Goal: Task Accomplishment & Management: Use online tool/utility

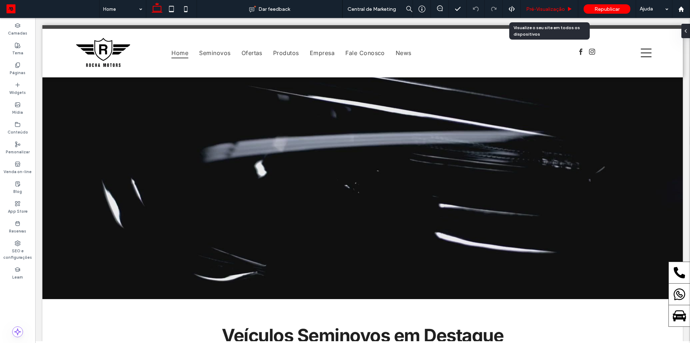
click at [547, 10] on span "Pré-Visualizaçāo" at bounding box center [545, 9] width 39 height 6
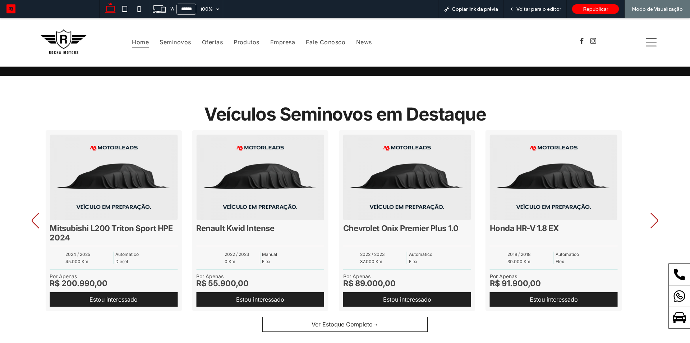
scroll to position [32, 0]
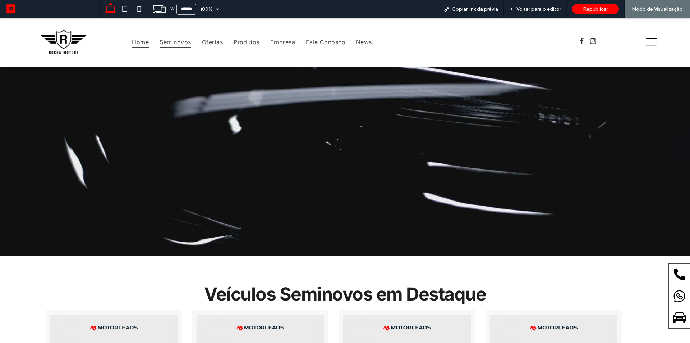
click at [170, 46] on span "Seminovos" at bounding box center [175, 42] width 31 height 11
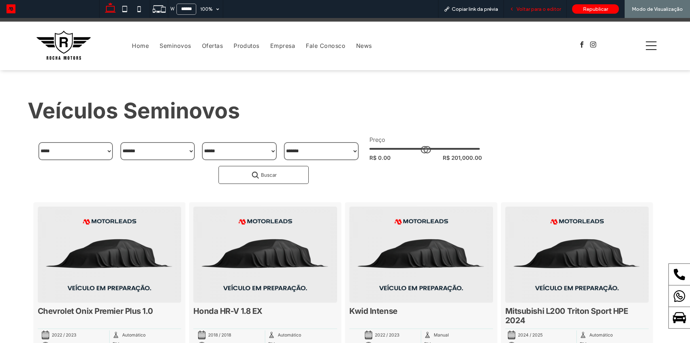
click at [535, 6] on span "Voltar para o editor" at bounding box center [539, 9] width 45 height 6
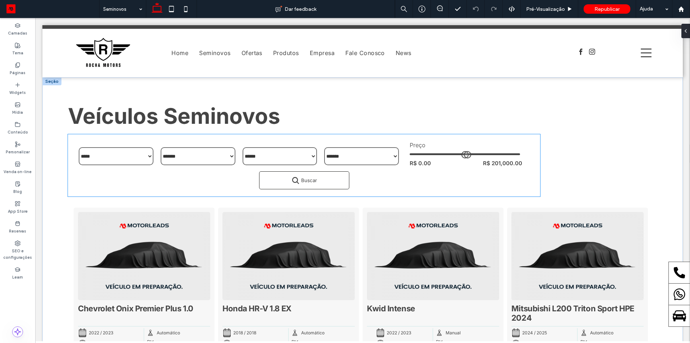
click at [381, 161] on select "*******" at bounding box center [361, 156] width 75 height 18
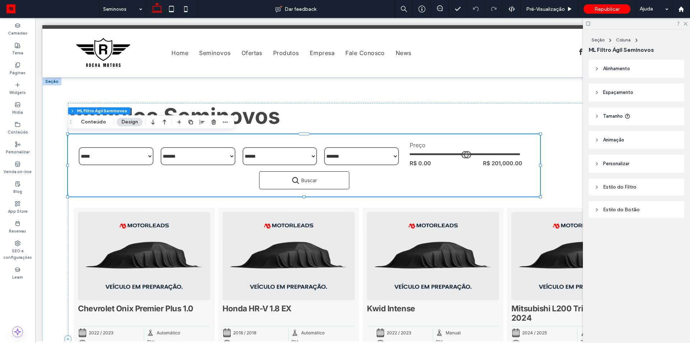
click at [620, 71] on span "Alinhamento" at bounding box center [616, 68] width 27 height 7
click at [638, 84] on div at bounding box center [641, 87] width 12 height 12
type input "***"
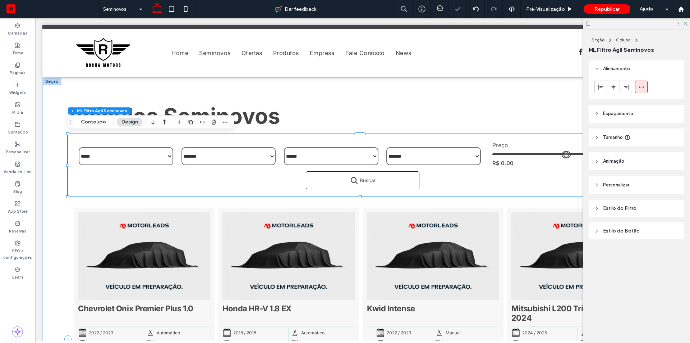
click at [686, 26] on div at bounding box center [636, 23] width 107 height 11
click at [686, 22] on icon at bounding box center [685, 23] width 5 height 5
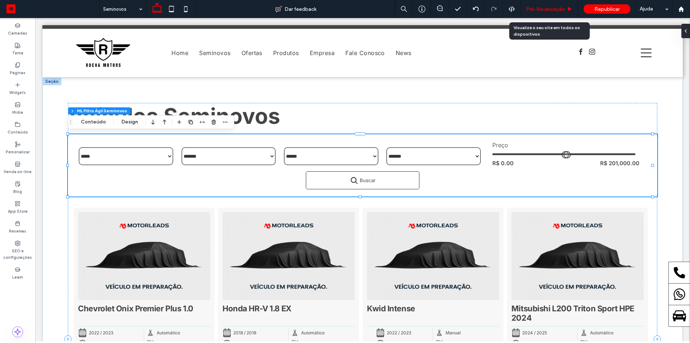
click at [536, 8] on span "Pré-Visualizaçāo" at bounding box center [545, 9] width 39 height 6
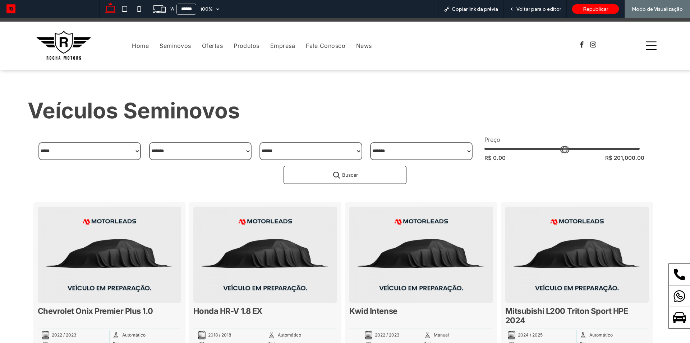
click at [536, 8] on span "Voltar para o editor" at bounding box center [539, 9] width 45 height 6
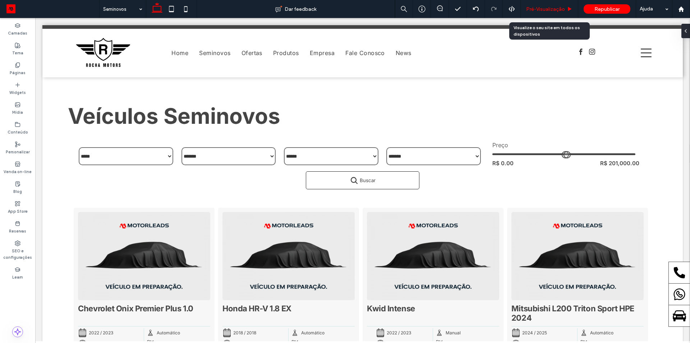
click at [532, 10] on span "Pré-Visualizaçāo" at bounding box center [545, 9] width 39 height 6
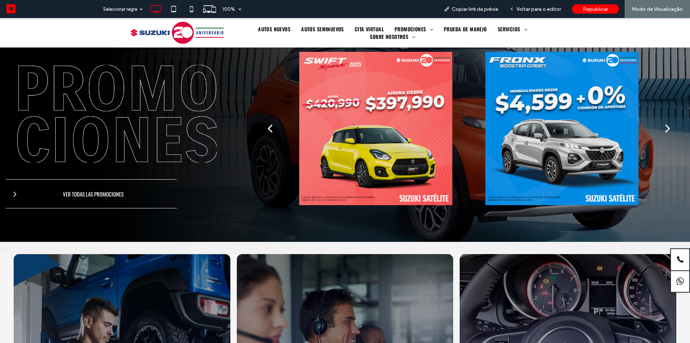
scroll to position [359, 0]
click at [665, 129] on div "next" at bounding box center [667, 128] width 5 height 14
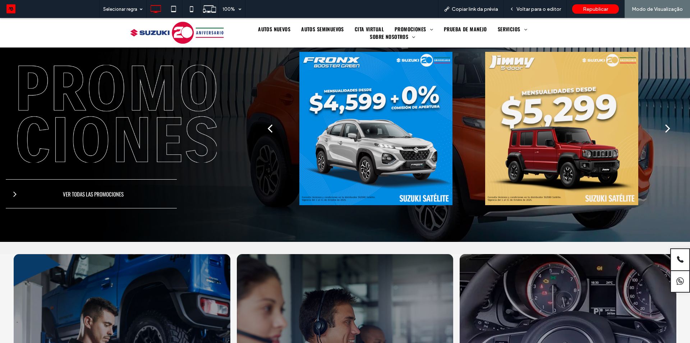
click at [665, 129] on div "next" at bounding box center [667, 128] width 5 height 14
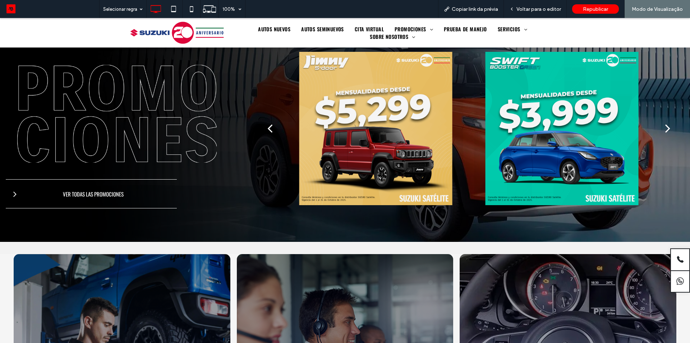
click at [665, 129] on div "next" at bounding box center [667, 128] width 5 height 14
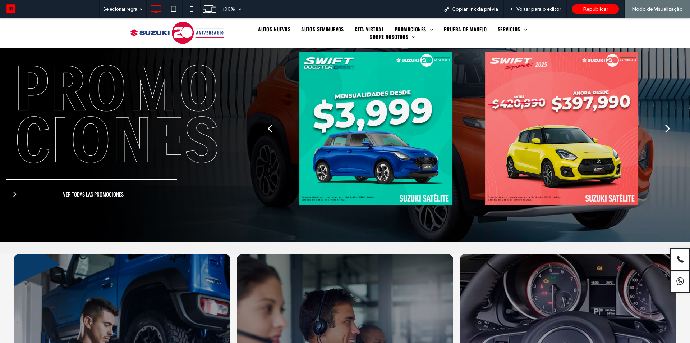
click at [665, 129] on div "next" at bounding box center [667, 128] width 5 height 14
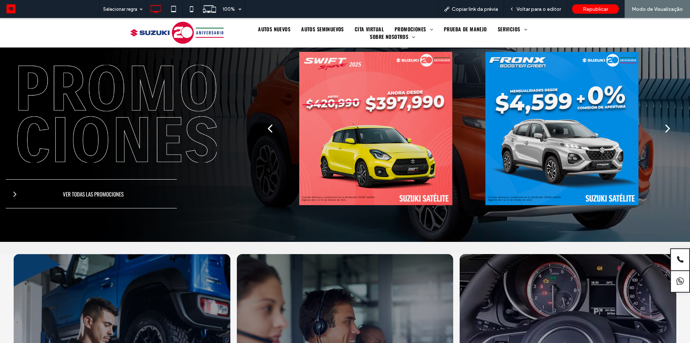
click at [665, 129] on div "next" at bounding box center [667, 128] width 5 height 14
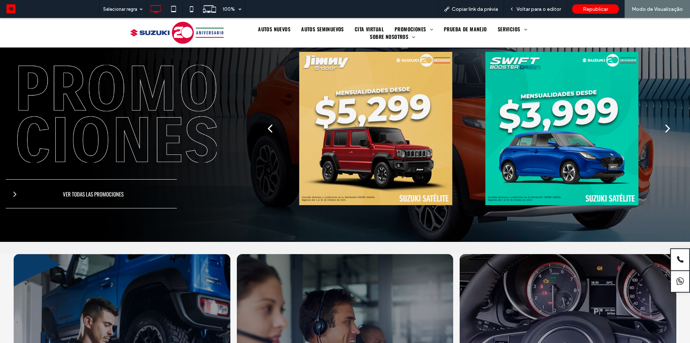
click at [665, 129] on div "next" at bounding box center [667, 128] width 5 height 14
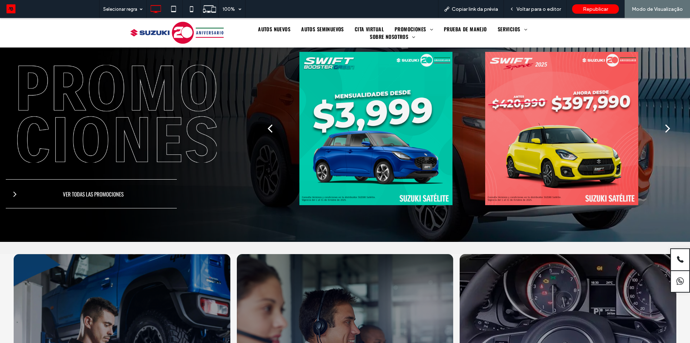
click at [665, 129] on div "next" at bounding box center [667, 128] width 5 height 14
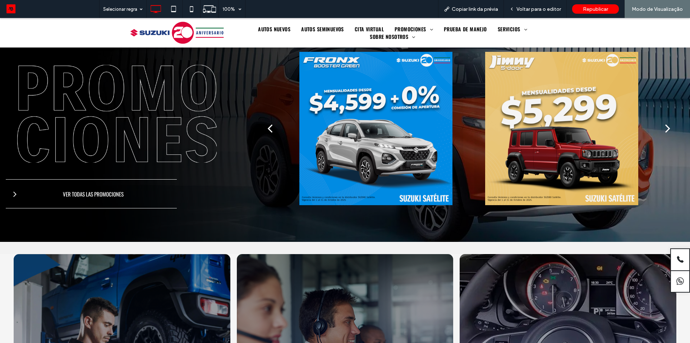
click at [665, 129] on div "next" at bounding box center [667, 128] width 5 height 14
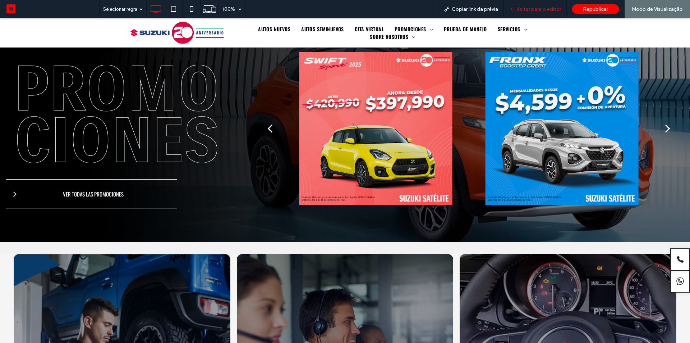
click at [543, 9] on span "Voltar para o editor" at bounding box center [539, 9] width 45 height 6
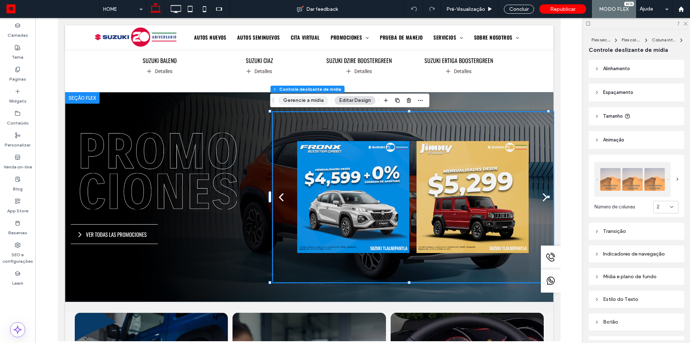
click at [303, 100] on button "Gerencie a mídia" at bounding box center [304, 100] width 50 height 9
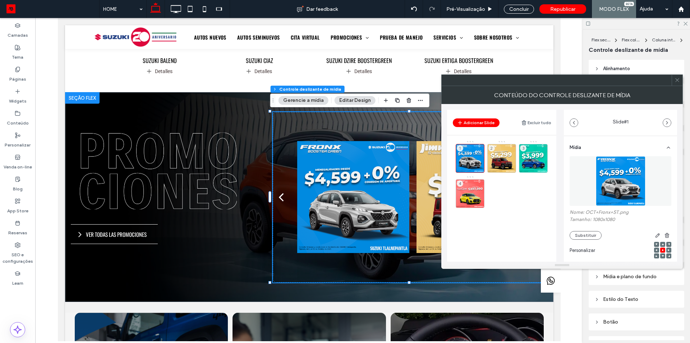
click at [303, 100] on button "Gerencie a mídia" at bounding box center [304, 100] width 50 height 9
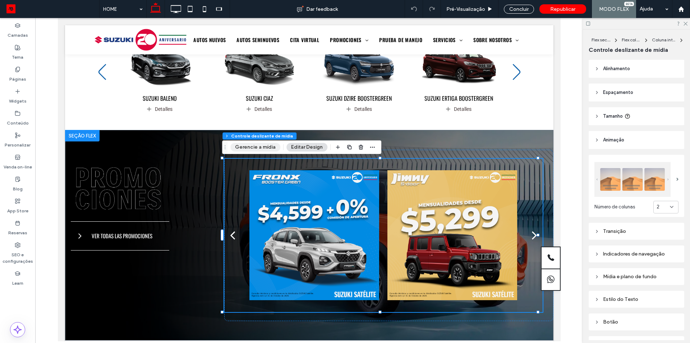
click at [266, 146] on button "Gerencie a mídia" at bounding box center [255, 147] width 50 height 9
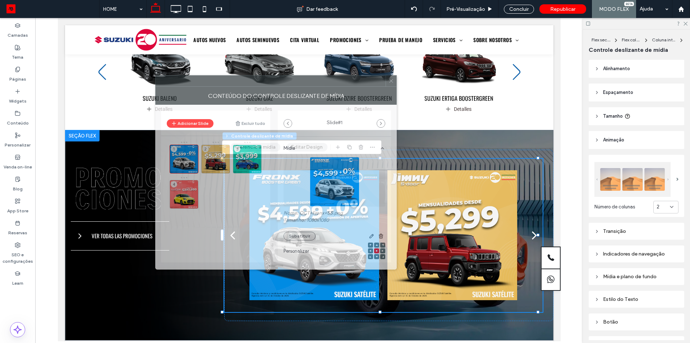
drag, startPoint x: 533, startPoint y: 82, endPoint x: 242, endPoint y: 83, distance: 291.1
click at [242, 83] on div at bounding box center [271, 80] width 230 height 11
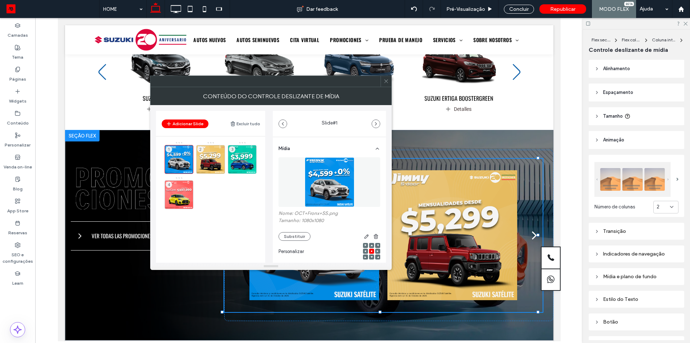
click at [383, 82] on div at bounding box center [386, 81] width 11 height 11
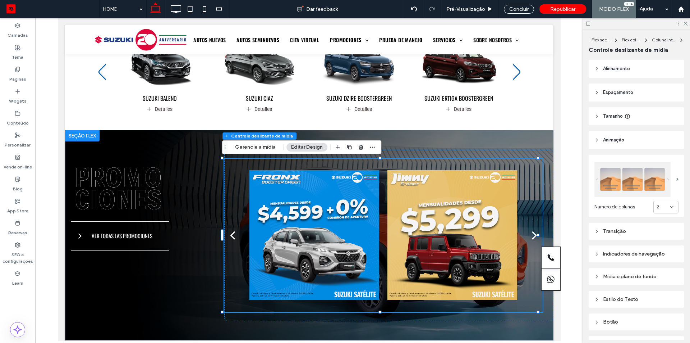
click at [661, 205] on div "2" at bounding box center [663, 206] width 13 height 7
click at [661, 218] on div "1" at bounding box center [662, 217] width 24 height 13
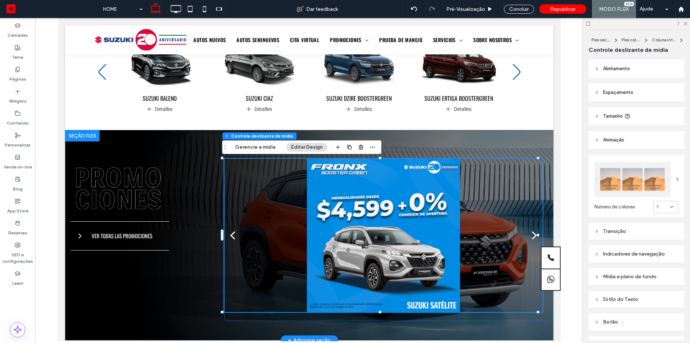
click at [532, 237] on div "next" at bounding box center [534, 235] width 5 height 14
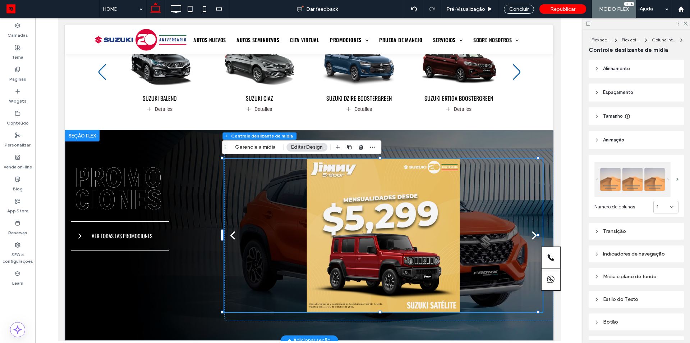
click at [532, 237] on div "next" at bounding box center [534, 235] width 5 height 14
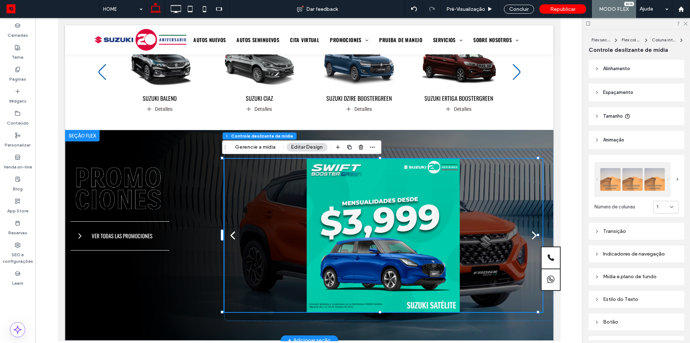
click at [532, 237] on div "next" at bounding box center [534, 235] width 5 height 14
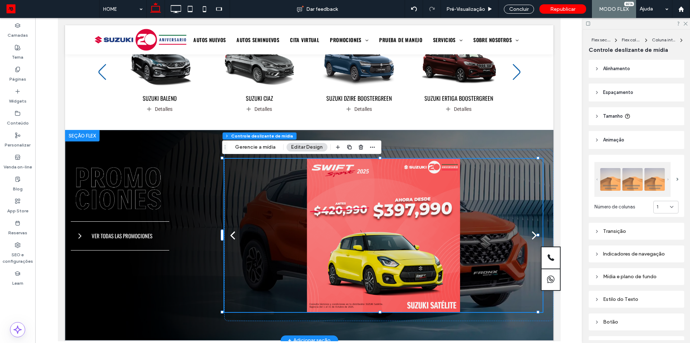
click at [532, 237] on div "next" at bounding box center [534, 235] width 5 height 14
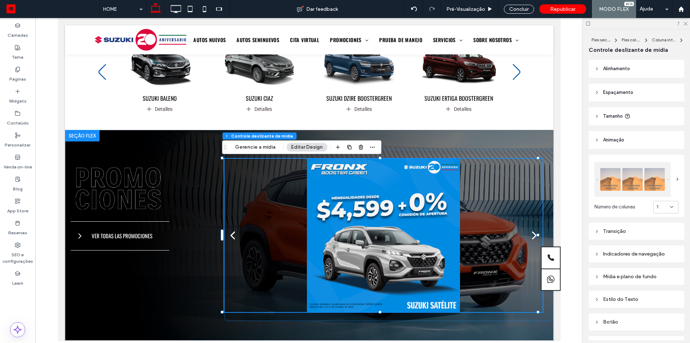
click at [661, 204] on div "1" at bounding box center [663, 206] width 13 height 7
click at [658, 240] on div "3" at bounding box center [662, 243] width 24 height 13
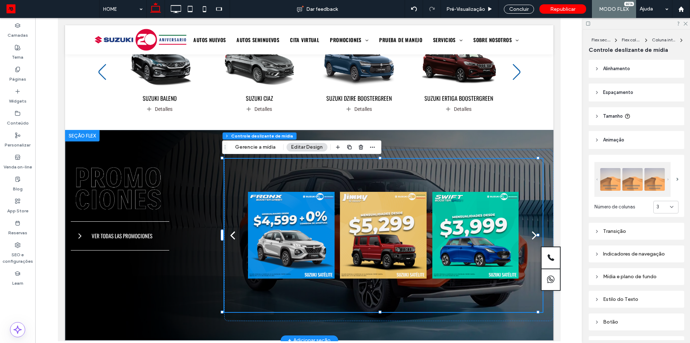
click at [532, 240] on div "next" at bounding box center [534, 235] width 5 height 14
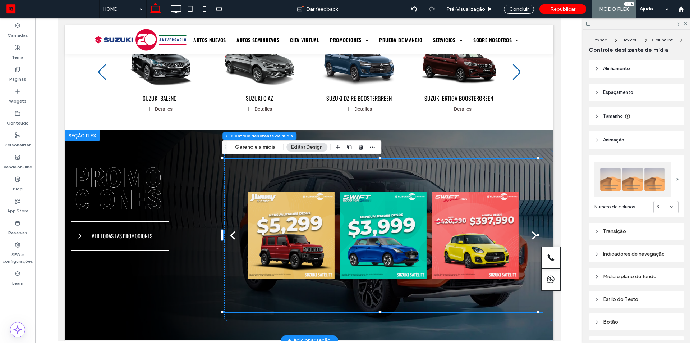
click at [532, 239] on div "next" at bounding box center [534, 235] width 5 height 14
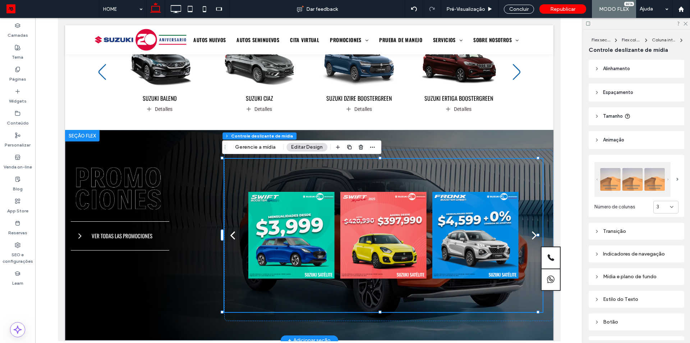
click at [532, 239] on div "next" at bounding box center [534, 235] width 5 height 14
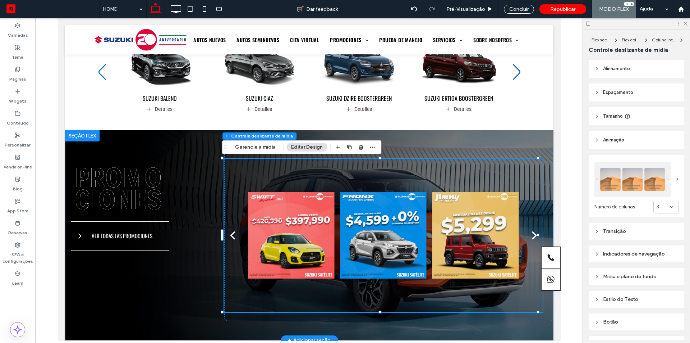
click at [532, 239] on div "next" at bounding box center [534, 235] width 5 height 14
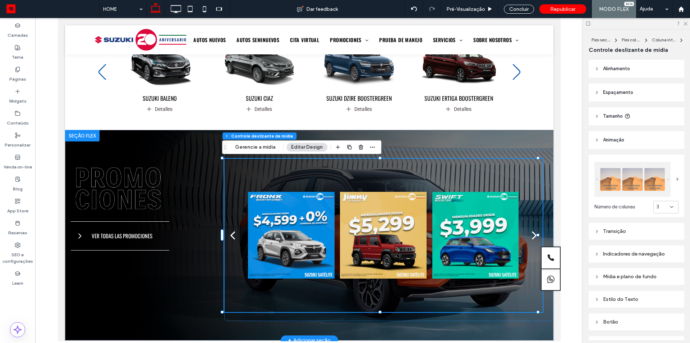
click at [532, 239] on div "next" at bounding box center [534, 235] width 5 height 14
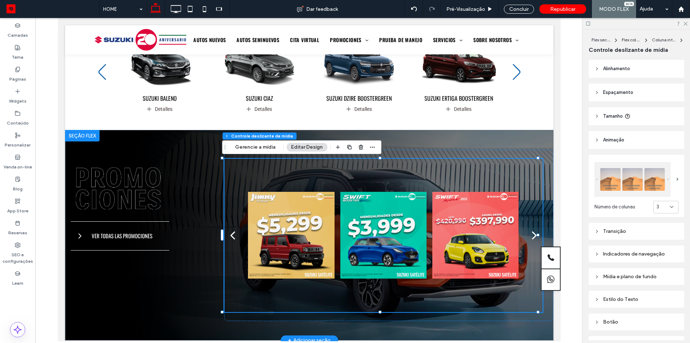
click at [532, 239] on div "next" at bounding box center [534, 235] width 5 height 14
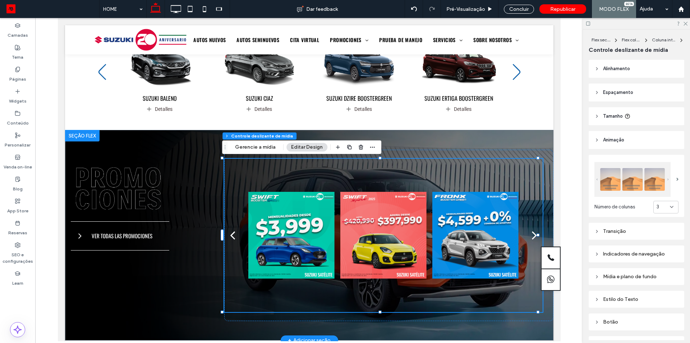
click at [532, 239] on div "next" at bounding box center [534, 235] width 5 height 14
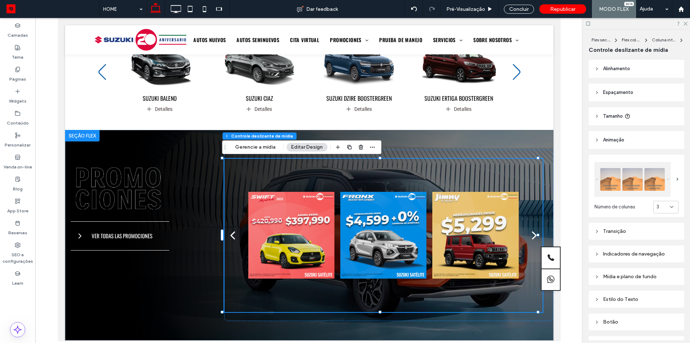
click at [657, 207] on span "3" at bounding box center [658, 206] width 3 height 7
click at [660, 230] on div "2" at bounding box center [662, 230] width 24 height 13
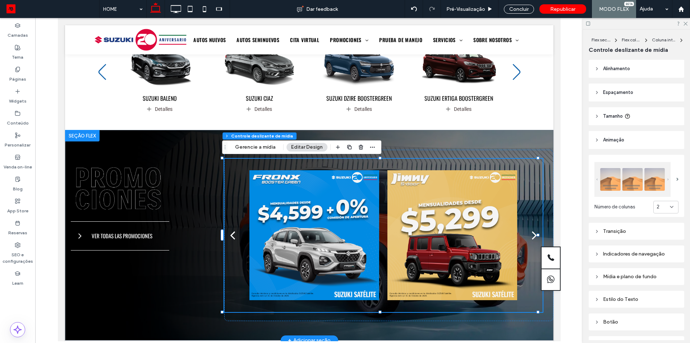
click at [532, 237] on div "next" at bounding box center [534, 235] width 5 height 14
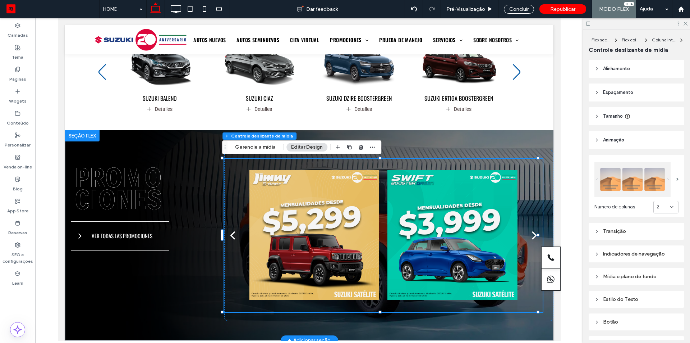
click at [532, 237] on div "next" at bounding box center [534, 235] width 5 height 14
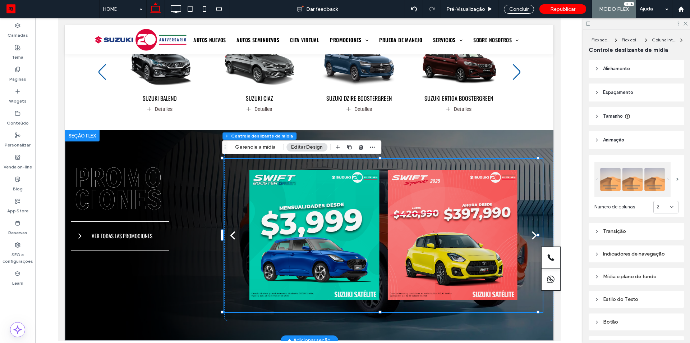
click at [532, 237] on div "next" at bounding box center [534, 235] width 5 height 14
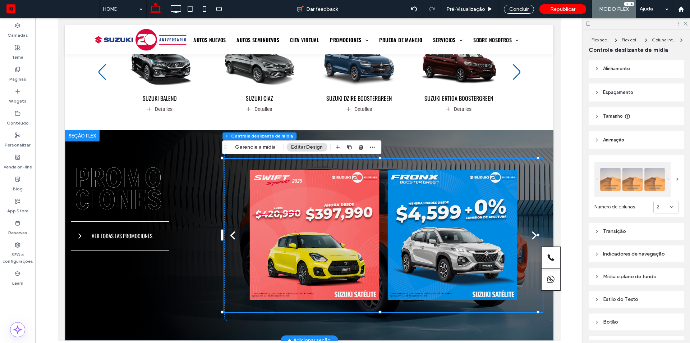
click at [532, 237] on div "next" at bounding box center [534, 235] width 5 height 14
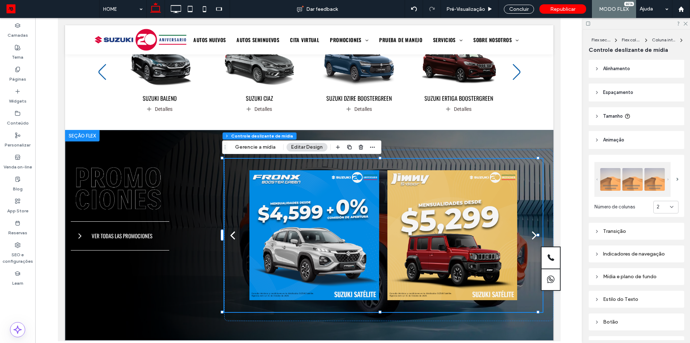
click at [657, 209] on div "2" at bounding box center [665, 207] width 25 height 13
click at [532, 238] on div "next" at bounding box center [534, 235] width 5 height 14
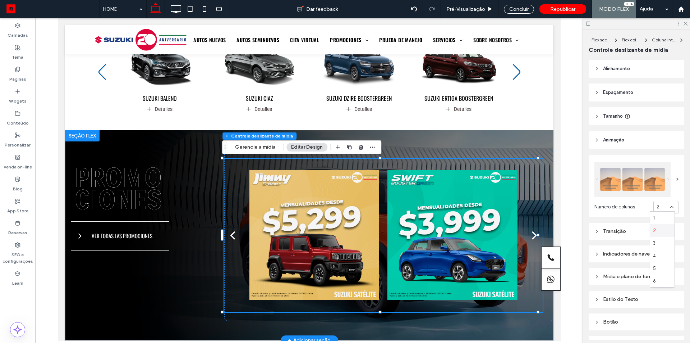
click at [532, 238] on div "next" at bounding box center [534, 235] width 5 height 14
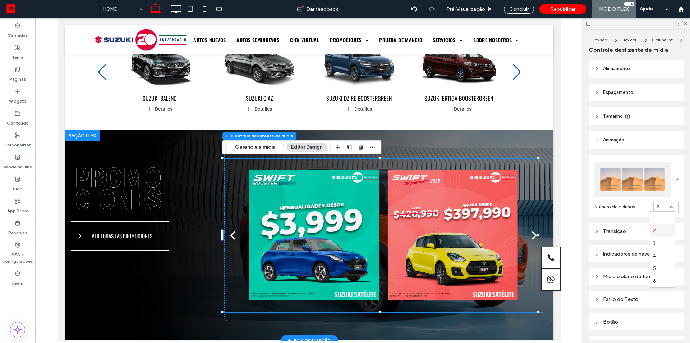
click at [532, 238] on div "next" at bounding box center [534, 235] width 5 height 14
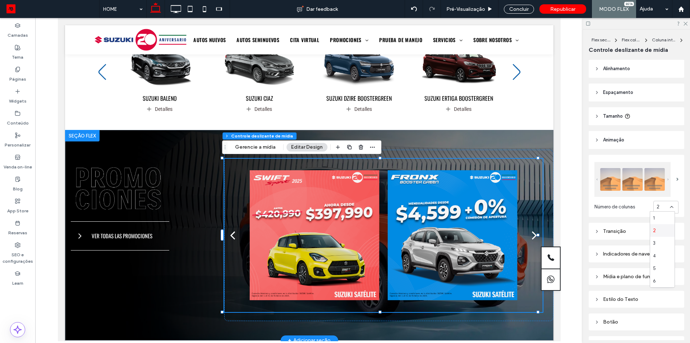
click at [532, 238] on div "next" at bounding box center [534, 235] width 5 height 14
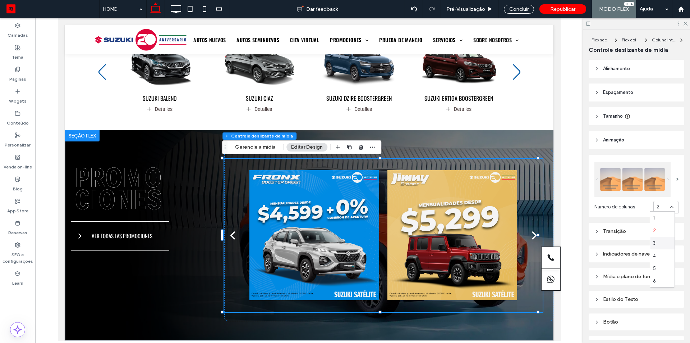
click at [658, 243] on div "3" at bounding box center [662, 243] width 24 height 13
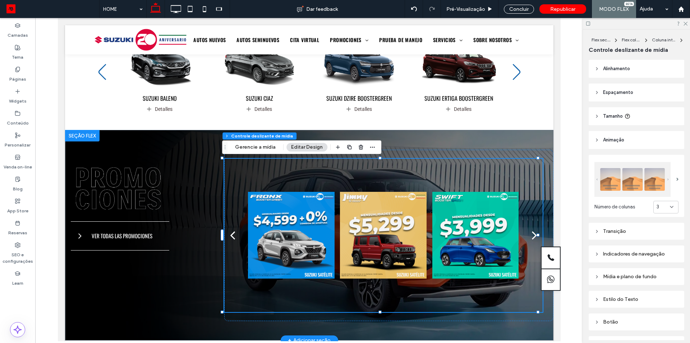
click at [532, 237] on div "next" at bounding box center [534, 235] width 5 height 14
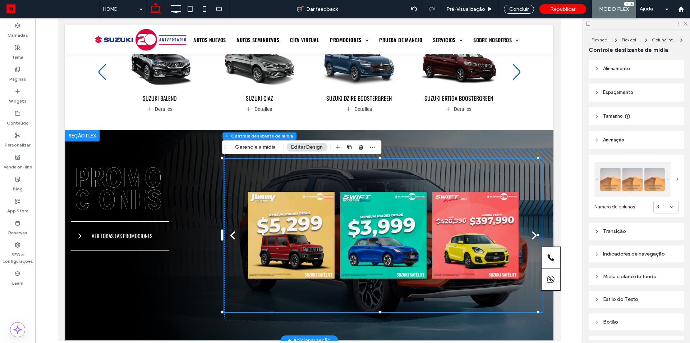
click at [532, 237] on div "next" at bounding box center [534, 235] width 5 height 14
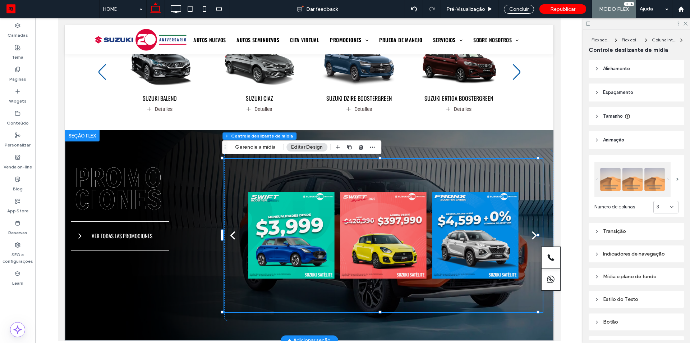
click at [532, 237] on div "next" at bounding box center [534, 235] width 5 height 14
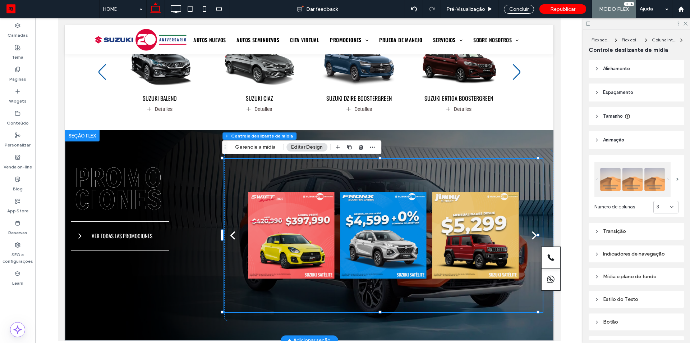
click at [532, 237] on div "next" at bounding box center [534, 235] width 5 height 14
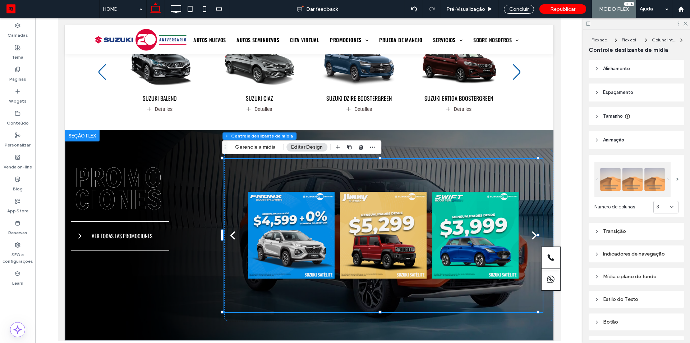
click at [663, 206] on div "3" at bounding box center [663, 206] width 13 height 7
click at [664, 234] on div "2" at bounding box center [662, 230] width 24 height 13
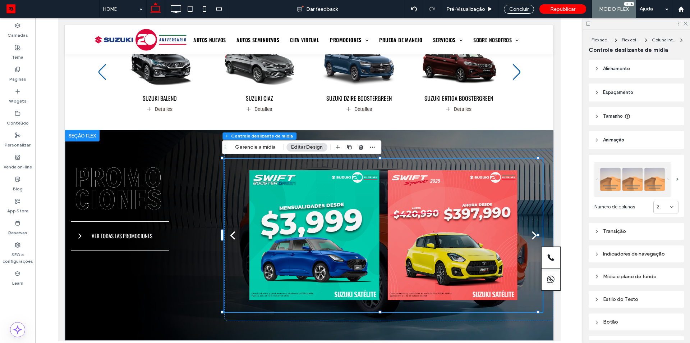
scroll to position [40, 0]
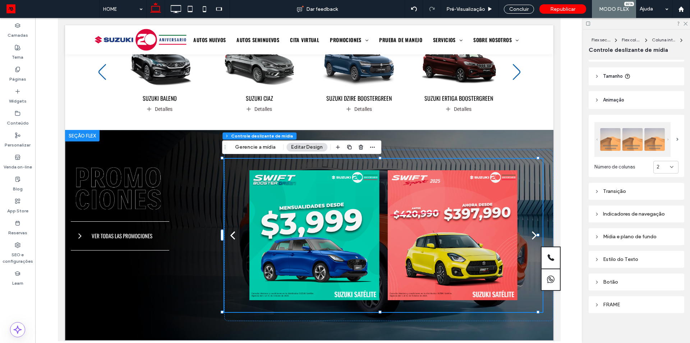
click at [606, 304] on div "FRAME" at bounding box center [636, 304] width 84 height 6
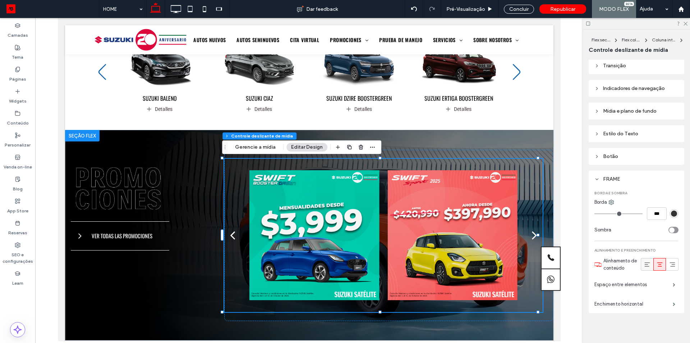
click at [644, 264] on icon at bounding box center [647, 264] width 7 height 7
click at [656, 264] on icon at bounding box center [659, 264] width 7 height 7
click at [618, 176] on div "FRAME" at bounding box center [636, 179] width 84 height 6
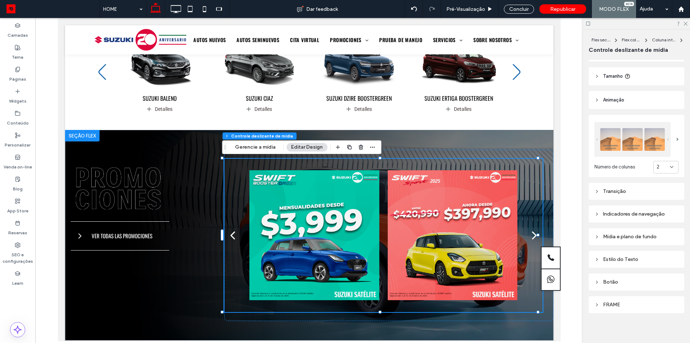
click at [617, 279] on div "Botão" at bounding box center [636, 282] width 84 height 6
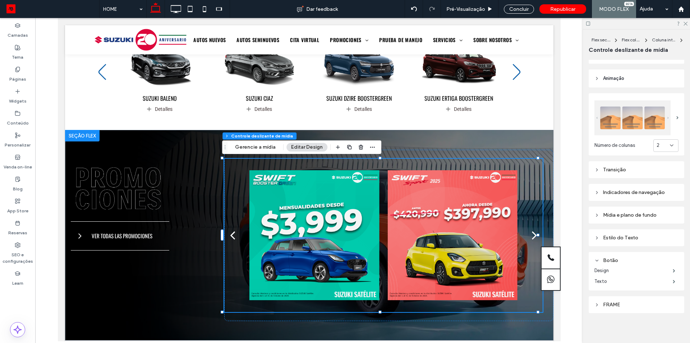
click at [617, 255] on div "Botão" at bounding box center [636, 260] width 84 height 10
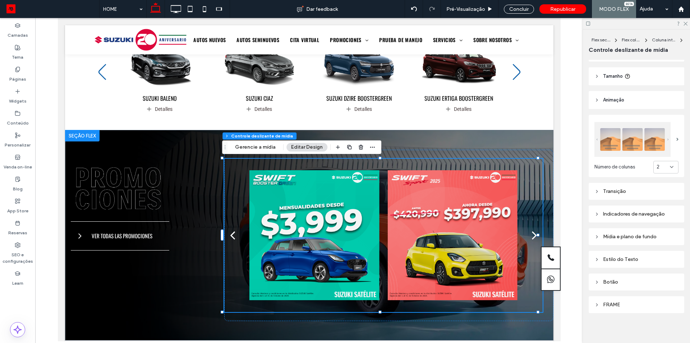
click at [618, 254] on div "Estilo do Texto" at bounding box center [636, 259] width 84 height 10
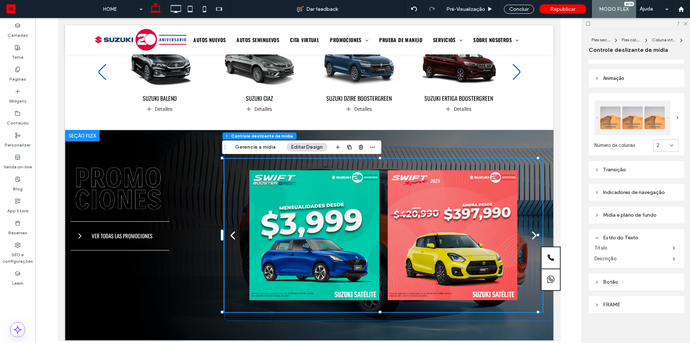
click at [619, 235] on div "Estilo do Texto" at bounding box center [636, 237] width 84 height 6
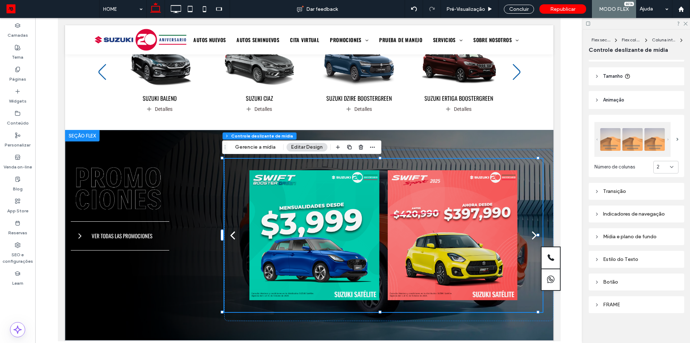
click at [623, 234] on div "Mídia e plano de fundo" at bounding box center [636, 236] width 84 height 6
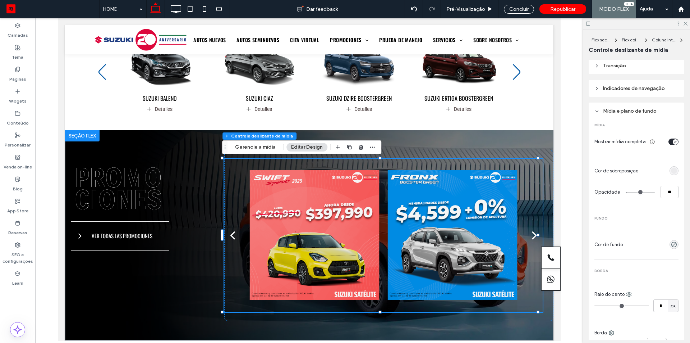
click at [669, 140] on div "toggle" at bounding box center [674, 141] width 10 height 6
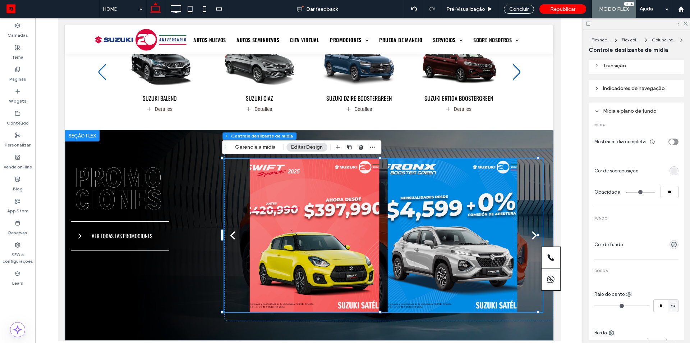
click at [671, 141] on icon "toggle" at bounding box center [672, 141] width 2 height 1
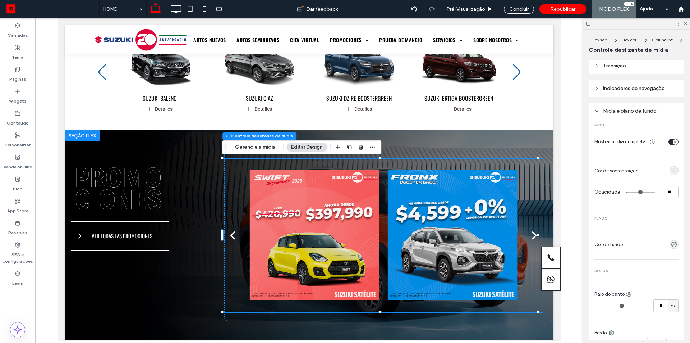
click at [669, 139] on div "toggle" at bounding box center [674, 141] width 10 height 6
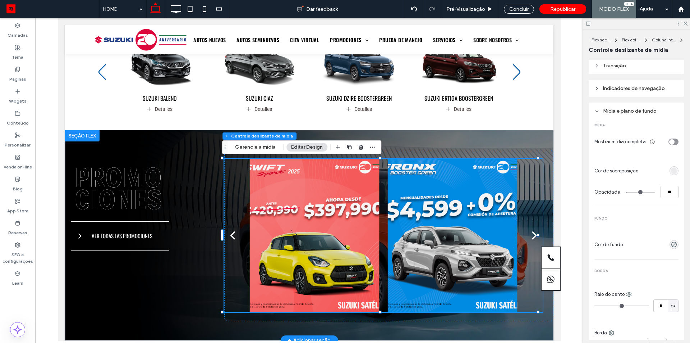
click at [532, 237] on div "next" at bounding box center [534, 235] width 5 height 14
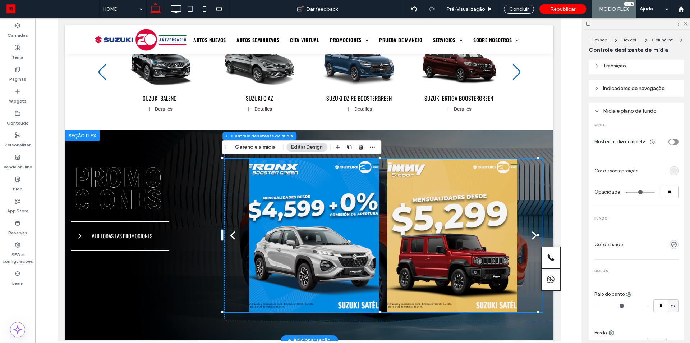
click at [532, 237] on div "next" at bounding box center [534, 235] width 5 height 14
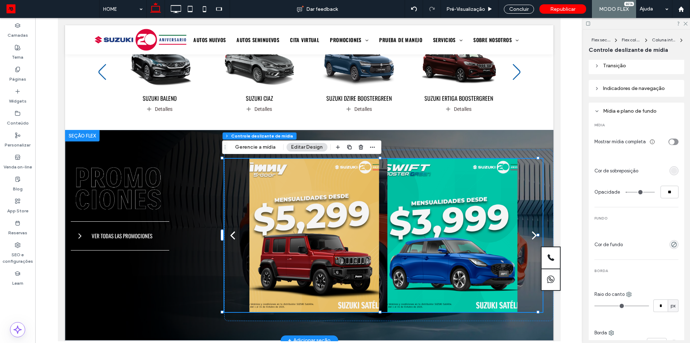
click at [532, 237] on div "next" at bounding box center [534, 235] width 5 height 14
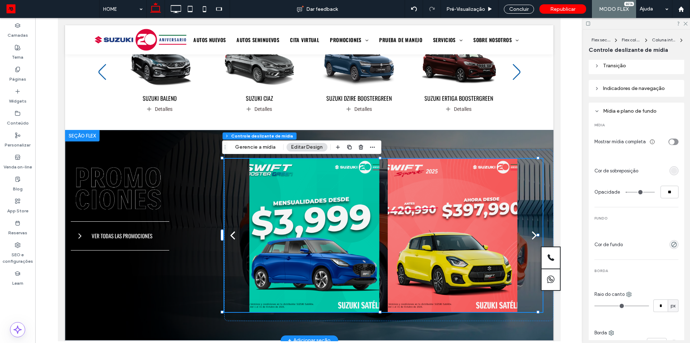
click at [532, 237] on div "next" at bounding box center [534, 235] width 5 height 14
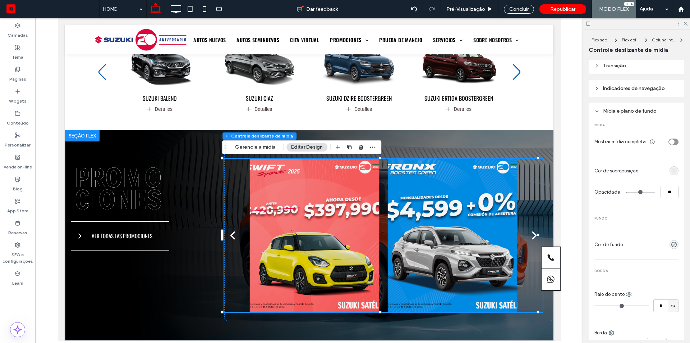
click at [670, 142] on div "toggle" at bounding box center [671, 141] width 5 height 5
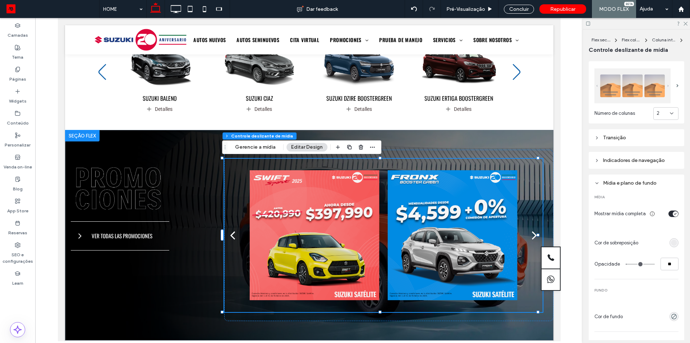
scroll to position [58, 0]
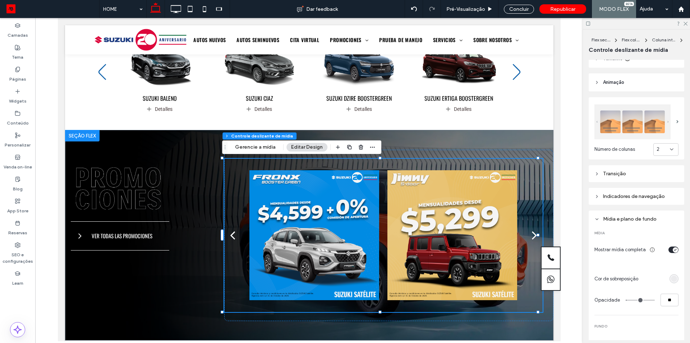
click at [626, 176] on div "Transição" at bounding box center [636, 174] width 84 height 10
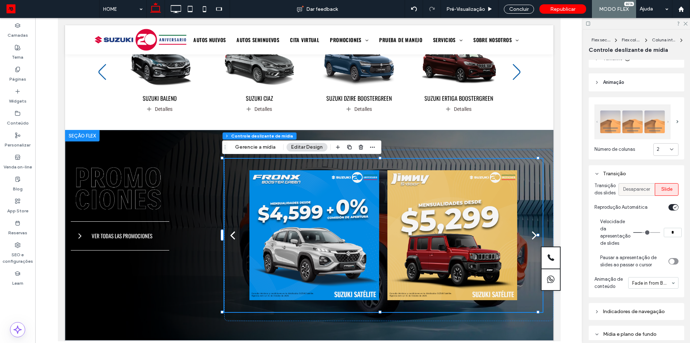
click at [633, 195] on div "Desaparecer" at bounding box center [636, 189] width 27 height 12
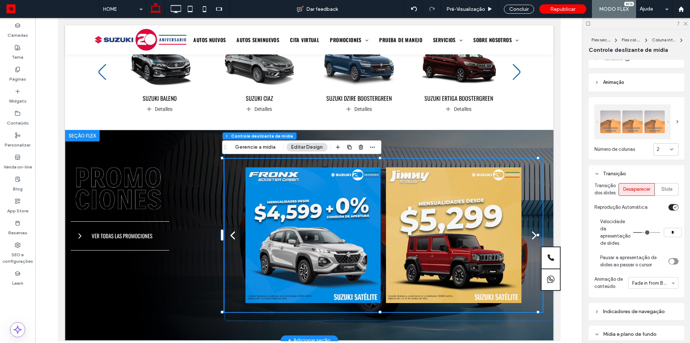
click at [532, 238] on div "next" at bounding box center [534, 235] width 5 height 14
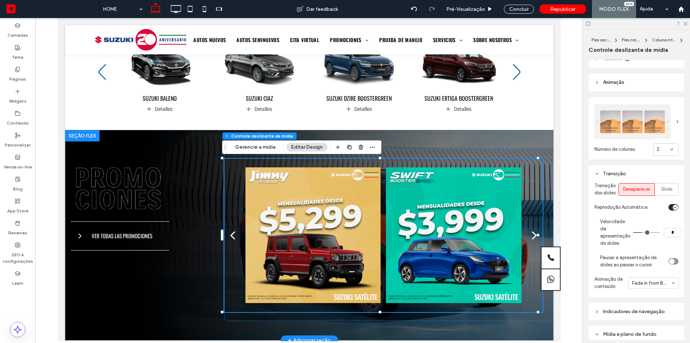
click at [532, 238] on div "next" at bounding box center [534, 235] width 5 height 14
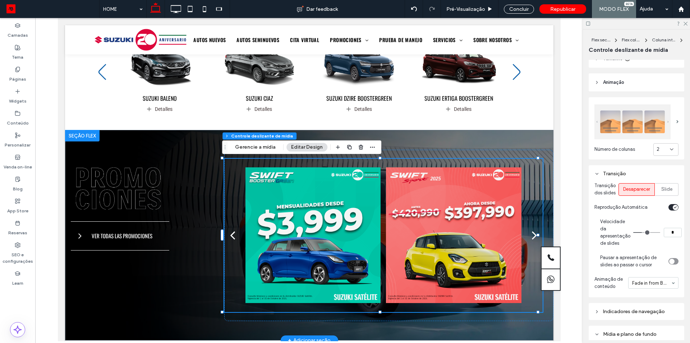
click at [532, 238] on div "next" at bounding box center [534, 235] width 5 height 14
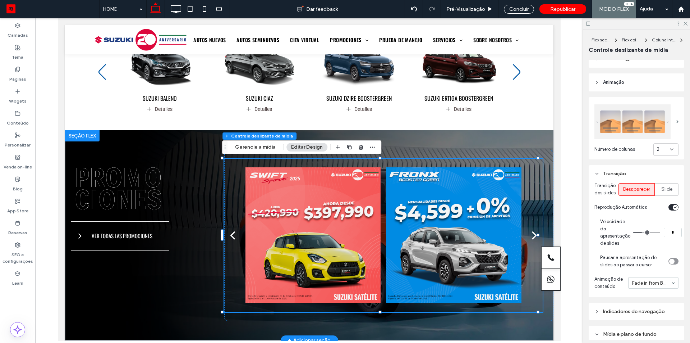
click at [532, 238] on div "next" at bounding box center [534, 235] width 5 height 14
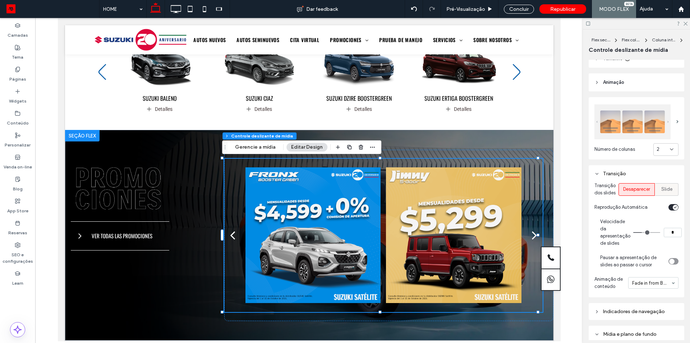
click at [665, 192] on span "Slide" at bounding box center [666, 188] width 11 height 7
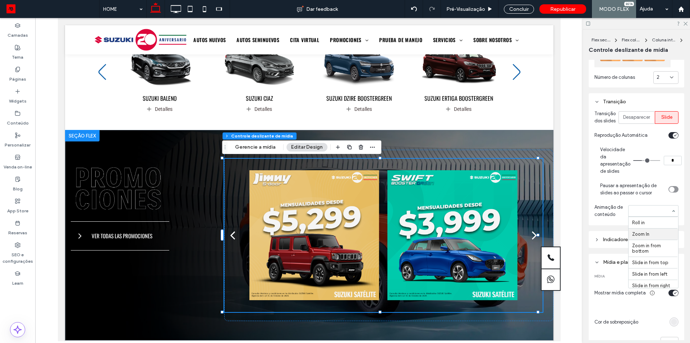
scroll to position [311, 0]
click at [588, 202] on div "Flex section Flex column Coluna interna Controle deslizante de mídia Alinhament…" at bounding box center [636, 185] width 107 height 313
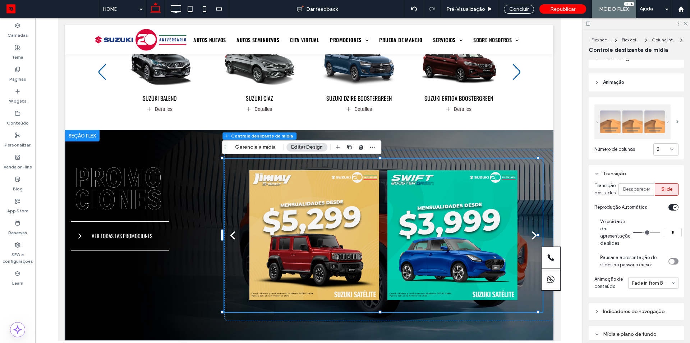
click at [607, 171] on div "Transição" at bounding box center [636, 173] width 84 height 6
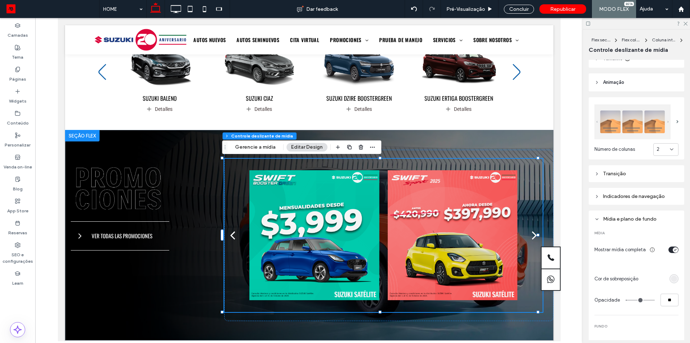
click at [611, 216] on div "Mídia e plano de fundo" at bounding box center [636, 219] width 84 height 6
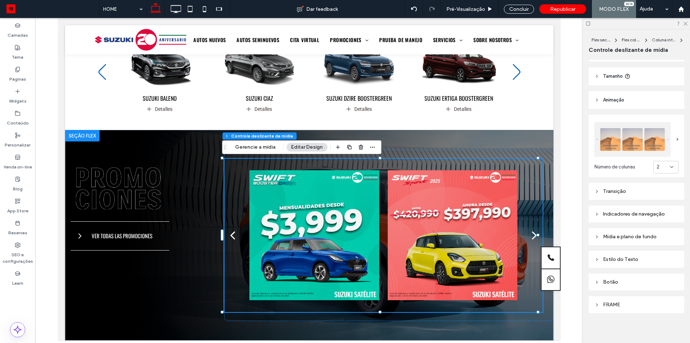
click at [663, 142] on img at bounding box center [632, 139] width 76 height 35
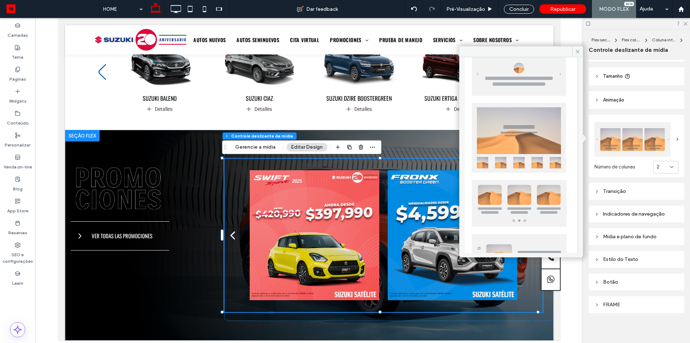
scroll to position [178, 0]
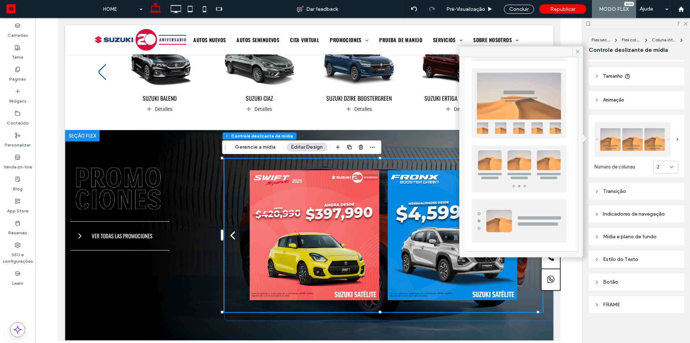
click at [520, 164] on img at bounding box center [519, 168] width 95 height 47
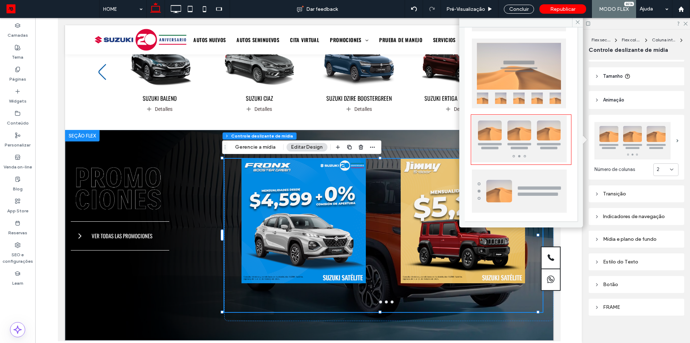
click at [619, 194] on div "Transição" at bounding box center [636, 193] width 84 height 6
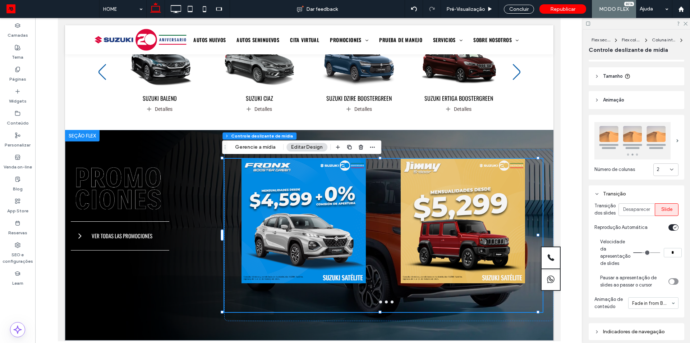
click at [619, 194] on div "Transição" at bounding box center [636, 193] width 84 height 6
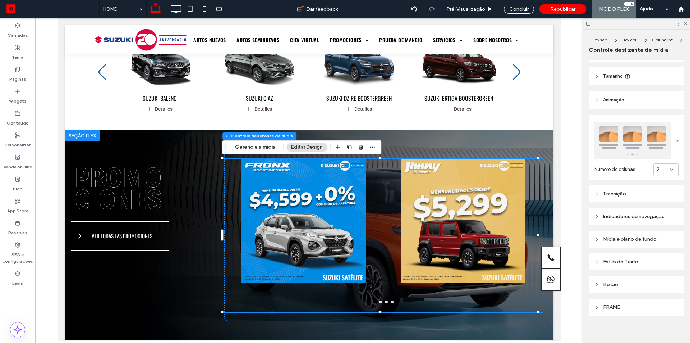
click at [611, 237] on div "Mídia e plano de fundo" at bounding box center [636, 239] width 84 height 6
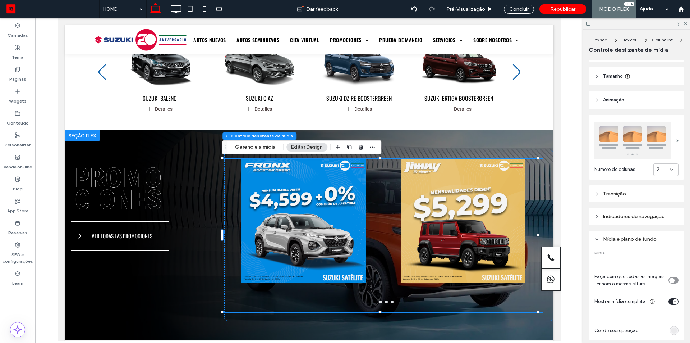
click at [611, 237] on div "Mídia e plano de fundo" at bounding box center [636, 239] width 84 height 6
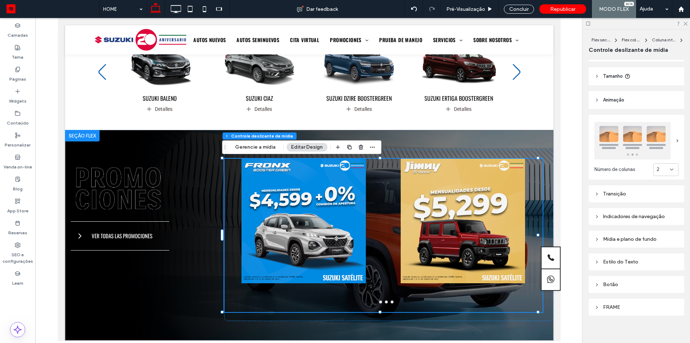
click at [614, 211] on div "Indicadores de navegação" at bounding box center [636, 216] width 84 height 10
type input "**"
type input "*"
type input "**"
type input "****"
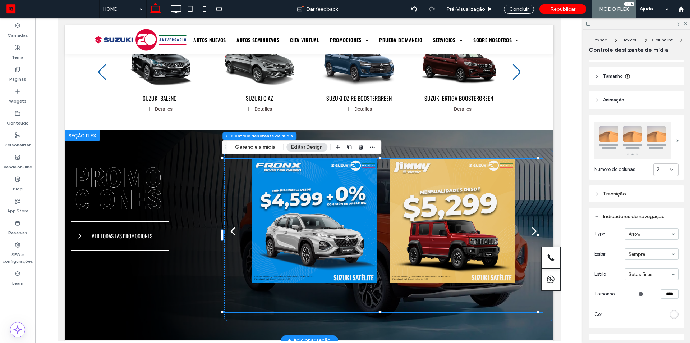
click at [531, 234] on button "next" at bounding box center [534, 231] width 17 height 38
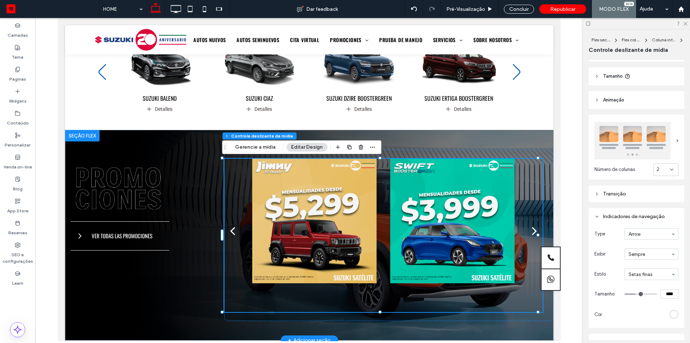
click at [531, 234] on button "next" at bounding box center [534, 231] width 17 height 38
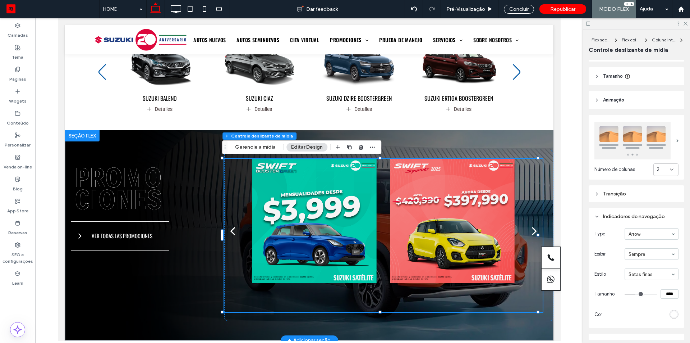
click at [531, 234] on button "next" at bounding box center [534, 231] width 17 height 38
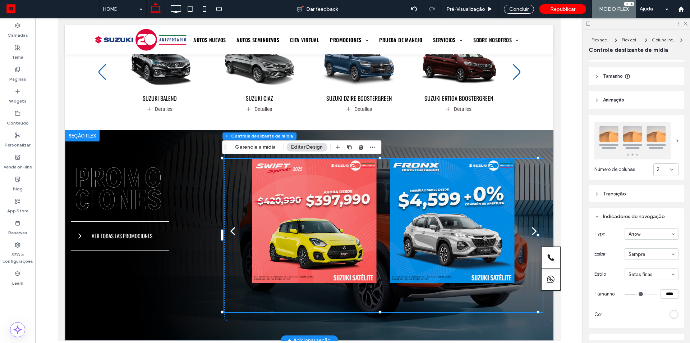
click at [531, 234] on button "next" at bounding box center [534, 231] width 17 height 38
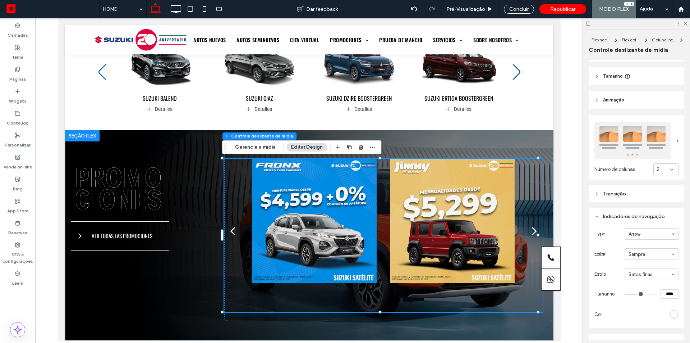
click at [626, 148] on img at bounding box center [632, 140] width 76 height 37
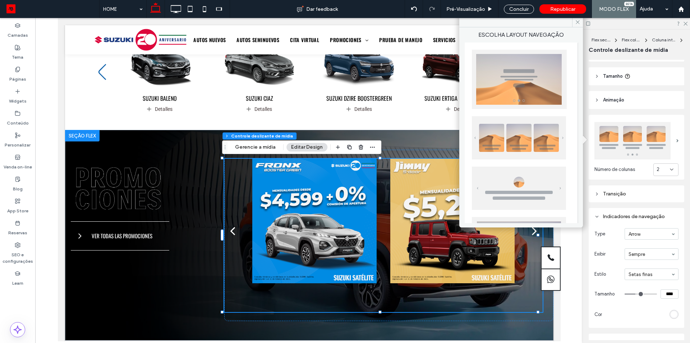
click at [529, 147] on img at bounding box center [519, 137] width 94 height 43
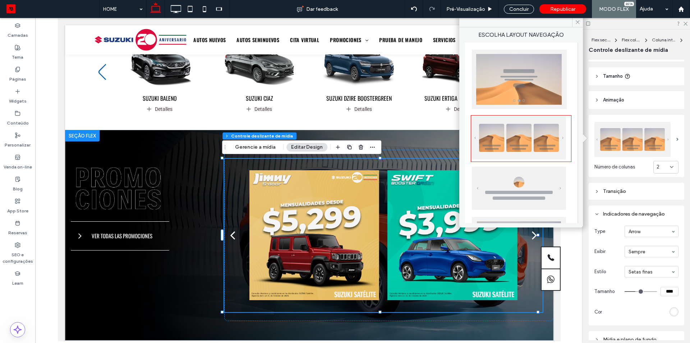
click at [571, 169] on div at bounding box center [521, 220] width 113 height 357
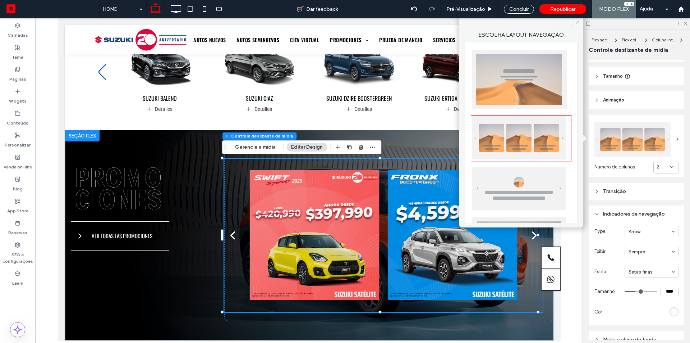
click at [579, 23] on icon at bounding box center [577, 21] width 5 height 5
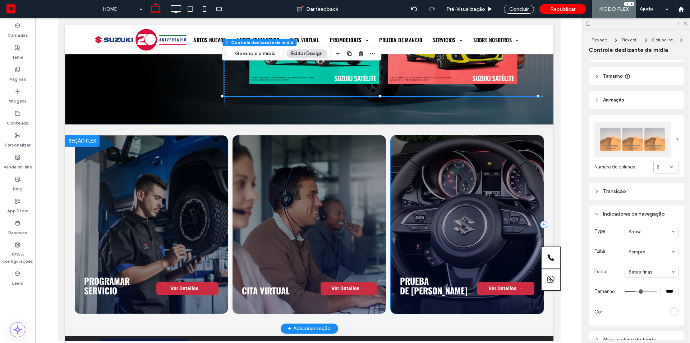
scroll to position [323, 0]
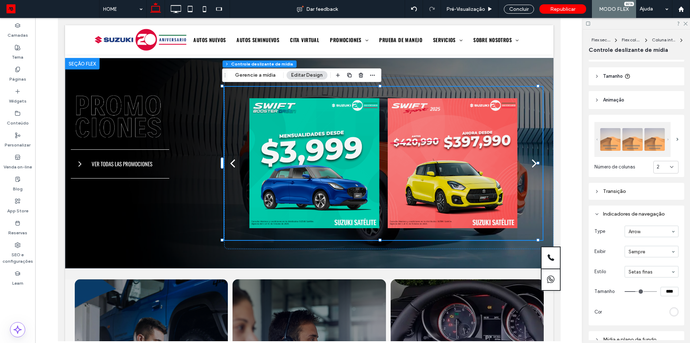
click at [565, 178] on div at bounding box center [309, 179] width 548 height 323
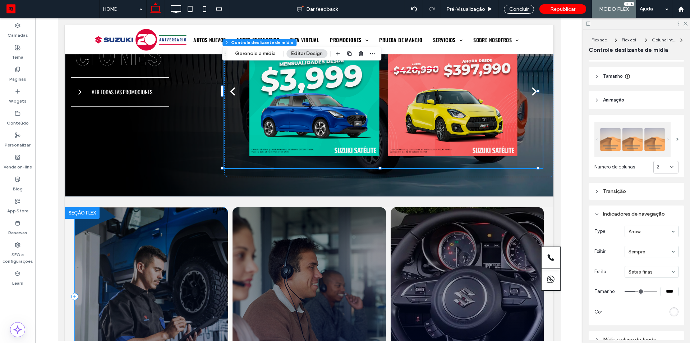
click at [176, 250] on div "PROGRAMAR SERVICIO Ver Detalles →" at bounding box center [150, 296] width 153 height 178
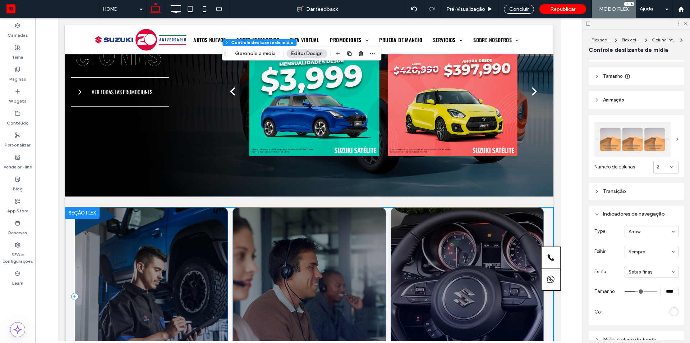
scroll to position [455, 0]
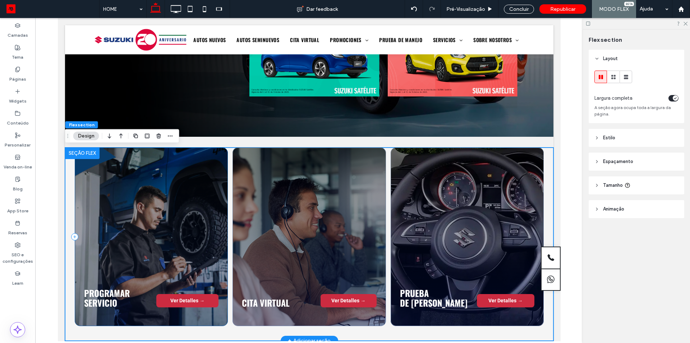
click at [176, 250] on div "PROGRAMAR SERVICIO Ver Detalles →" at bounding box center [150, 236] width 153 height 178
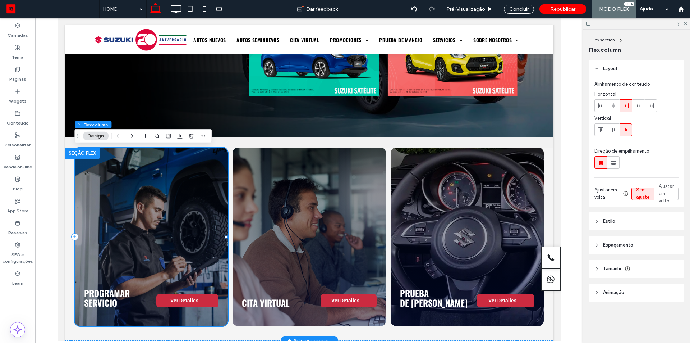
click at [176, 250] on div "PROGRAMAR SERVICIO Ver Detalles →" at bounding box center [150, 236] width 153 height 178
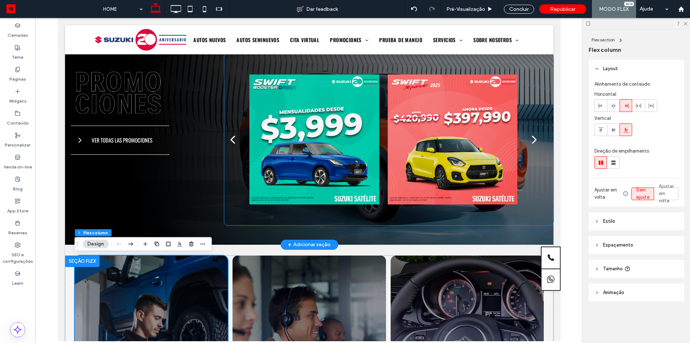
scroll to position [275, 0]
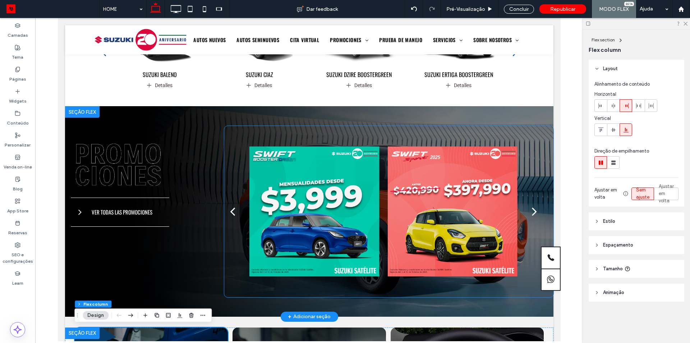
click at [430, 199] on div at bounding box center [452, 211] width 130 height 153
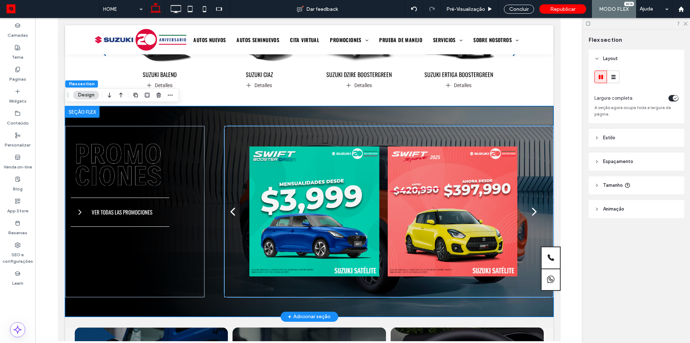
click at [430, 199] on div at bounding box center [452, 211] width 130 height 153
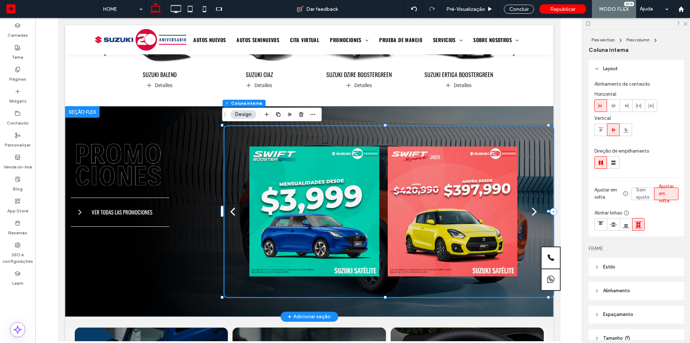
click at [471, 191] on div at bounding box center [452, 211] width 130 height 153
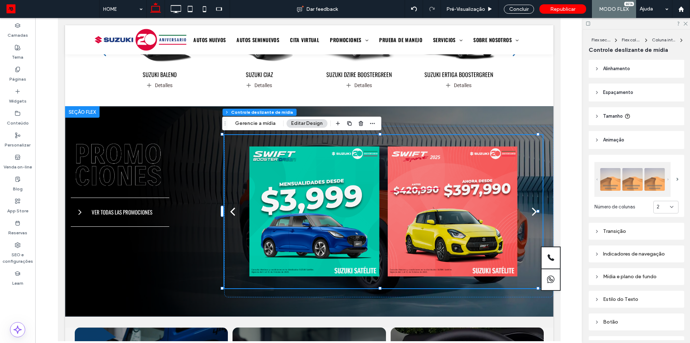
click at [616, 120] on header "Tamanho" at bounding box center [637, 116] width 96 height 18
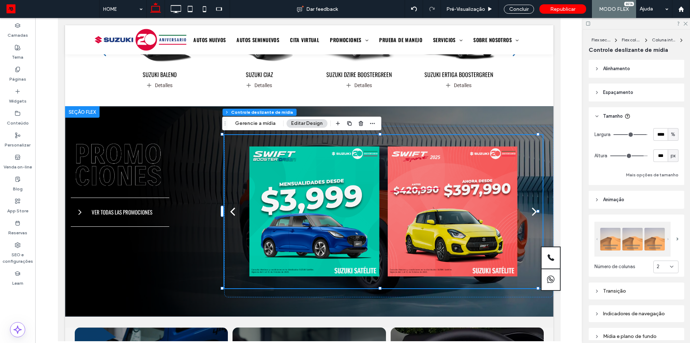
click at [671, 154] on span "px" at bounding box center [673, 155] width 5 height 7
click at [671, 221] on div "A" at bounding box center [670, 218] width 10 height 13
type input "*"
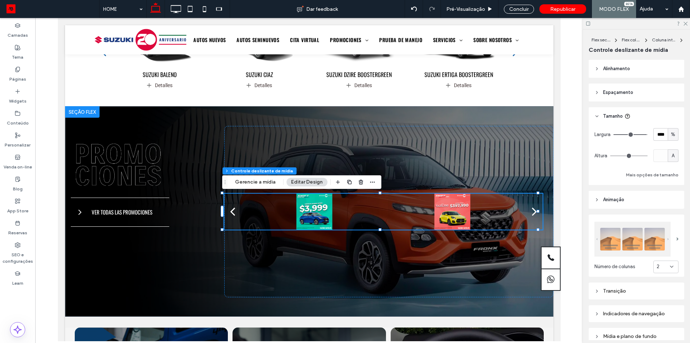
click at [671, 133] on span "%" at bounding box center [673, 134] width 4 height 7
type input "***"
drag, startPoint x: 643, startPoint y: 136, endPoint x: 654, endPoint y: 136, distance: 11.5
type input "***"
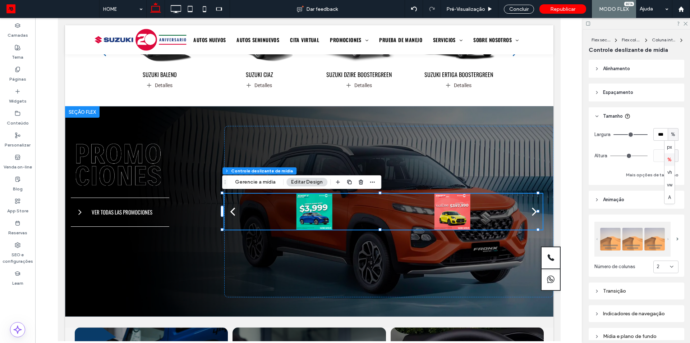
click at [648, 135] on input "range" at bounding box center [631, 134] width 34 height 1
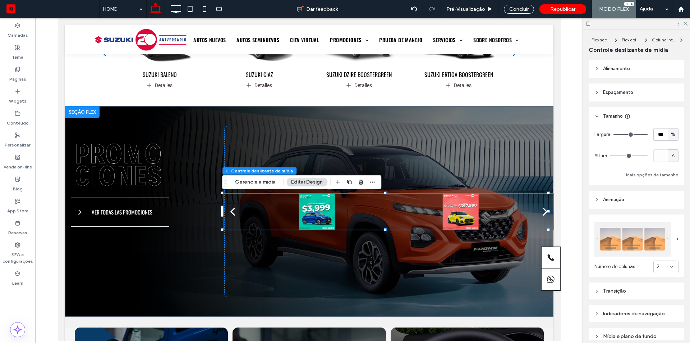
click at [658, 264] on div "2" at bounding box center [663, 266] width 13 height 7
click at [659, 215] on div "3" at bounding box center [662, 214] width 24 height 13
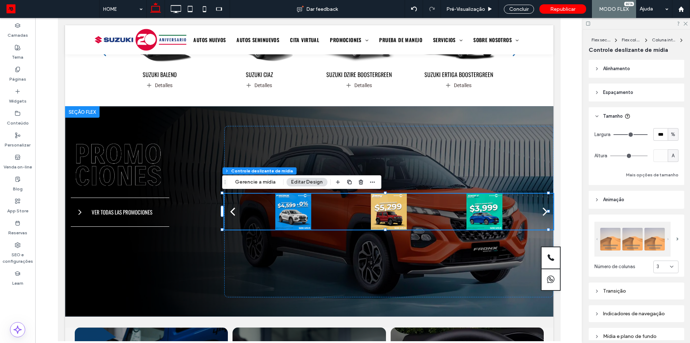
click at [659, 265] on div "3" at bounding box center [663, 266] width 13 height 7
click at [659, 239] on div "5" at bounding box center [662, 239] width 24 height 13
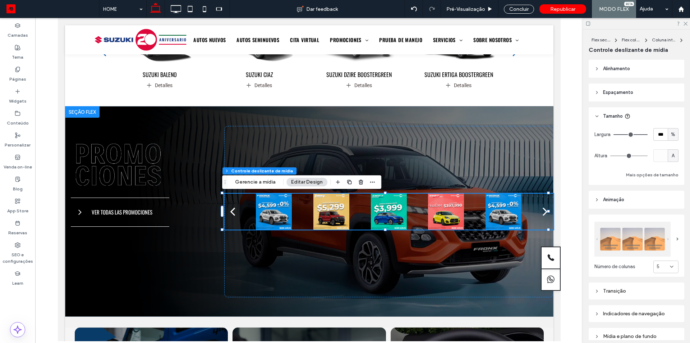
click at [660, 264] on div "5" at bounding box center [663, 266] width 13 height 7
click at [653, 226] on span "4" at bounding box center [654, 227] width 3 height 7
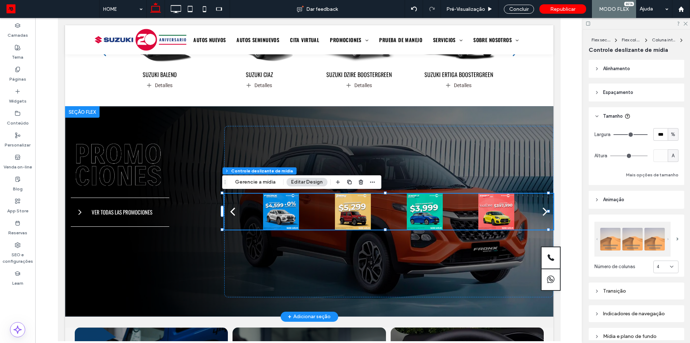
click at [542, 214] on div "next" at bounding box center [544, 211] width 5 height 14
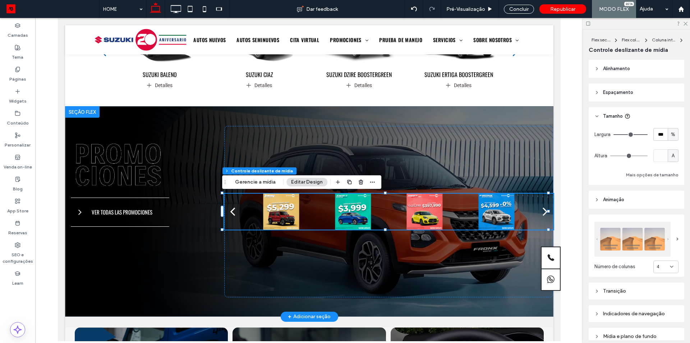
click at [542, 214] on div "next" at bounding box center [544, 211] width 5 height 14
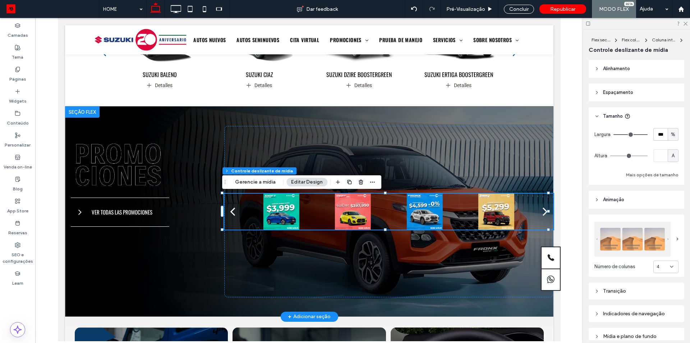
click at [542, 214] on div "next" at bounding box center [544, 211] width 5 height 14
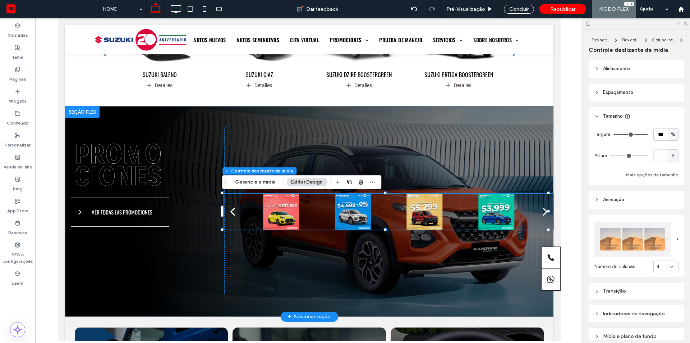
click at [542, 214] on div "next" at bounding box center [544, 211] width 5 height 14
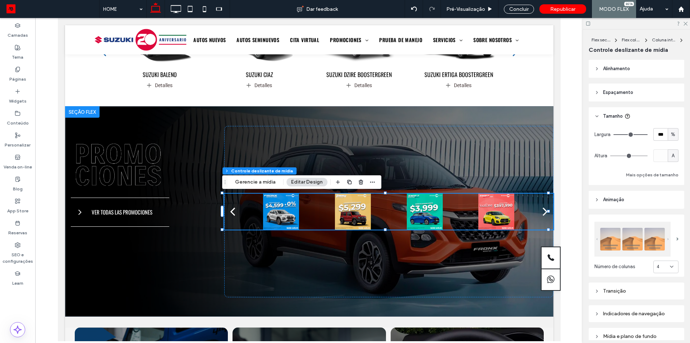
click at [657, 265] on span "4" at bounding box center [658, 266] width 3 height 7
click at [660, 204] on div "2" at bounding box center [662, 202] width 24 height 13
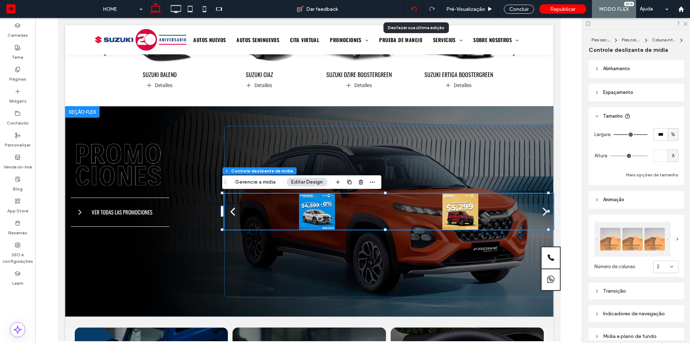
click at [417, 8] on icon at bounding box center [414, 9] width 6 height 6
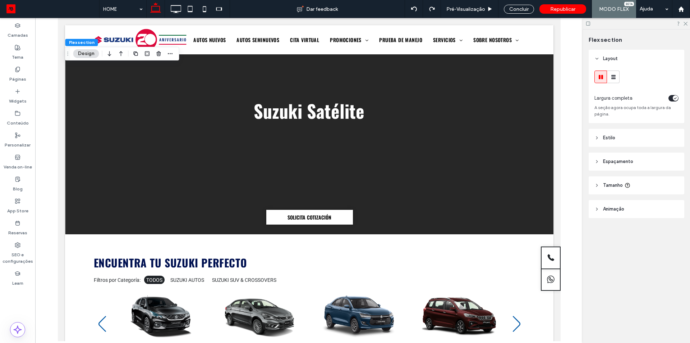
scroll to position [320, 0]
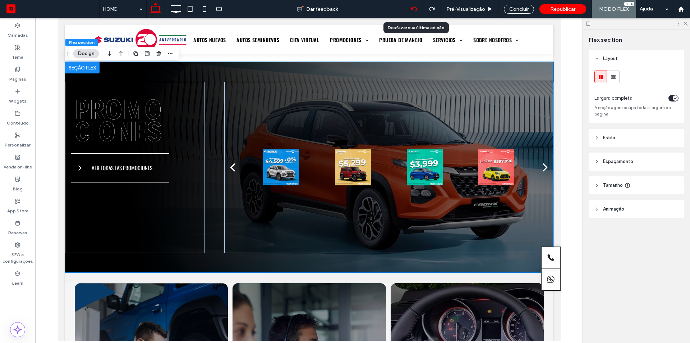
click at [414, 11] on icon at bounding box center [414, 9] width 6 height 6
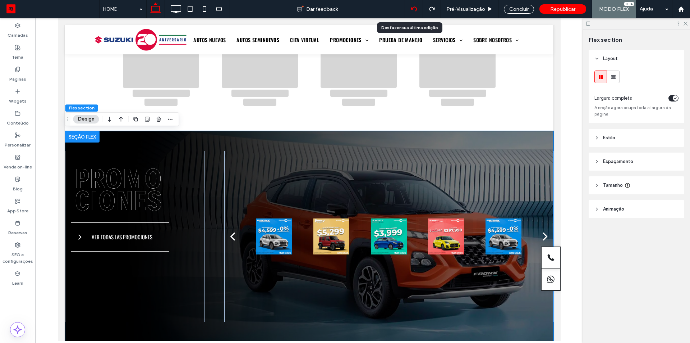
scroll to position [248, 0]
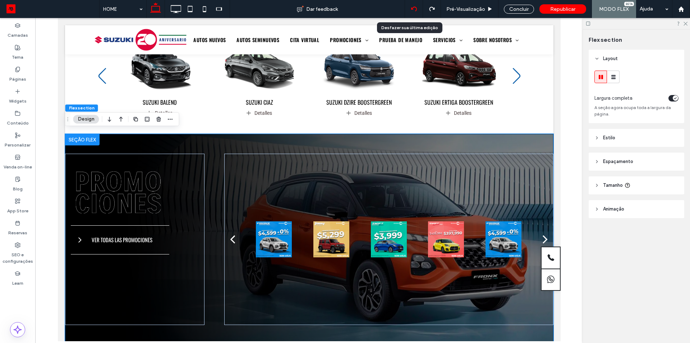
click at [414, 11] on icon at bounding box center [414, 9] width 6 height 6
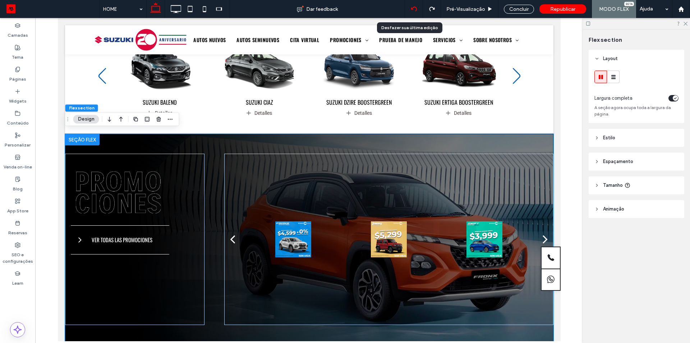
click at [414, 11] on icon at bounding box center [414, 9] width 6 height 6
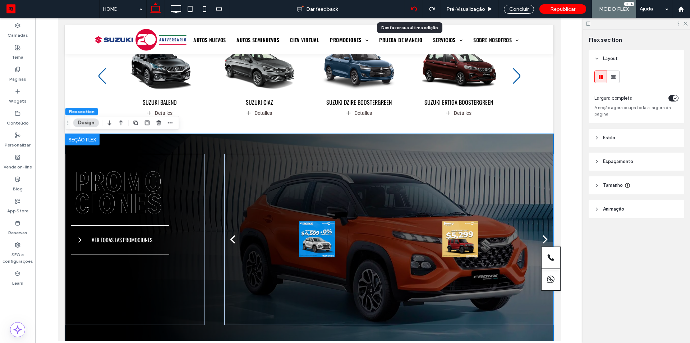
click at [414, 11] on icon at bounding box center [414, 9] width 6 height 6
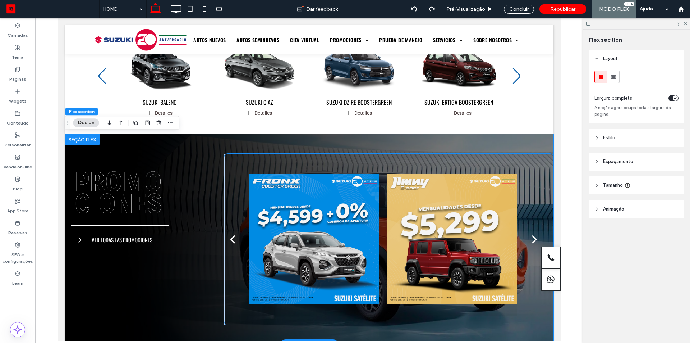
click at [435, 225] on div at bounding box center [452, 238] width 130 height 153
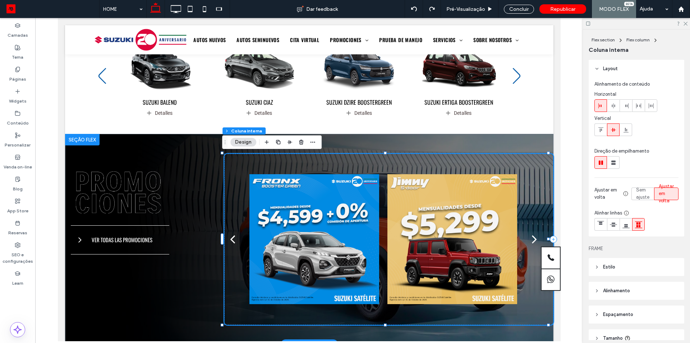
click at [435, 225] on div at bounding box center [452, 238] width 130 height 153
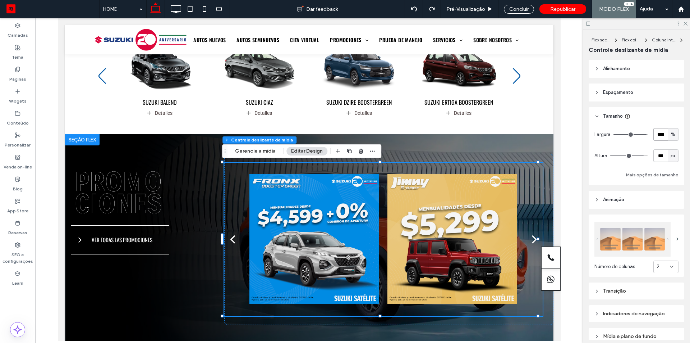
click at [653, 133] on input "****" at bounding box center [660, 134] width 14 height 13
type input "***"
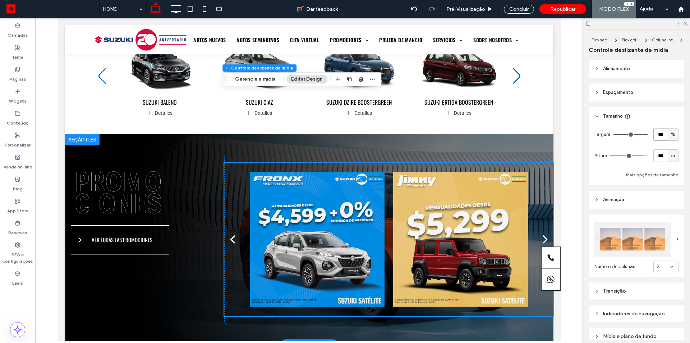
scroll to position [320, 0]
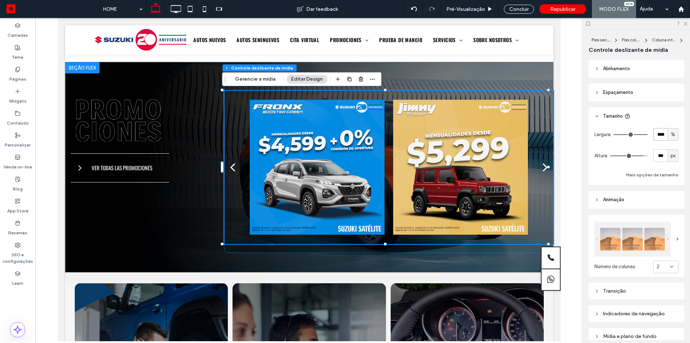
type input "****"
type input "**"
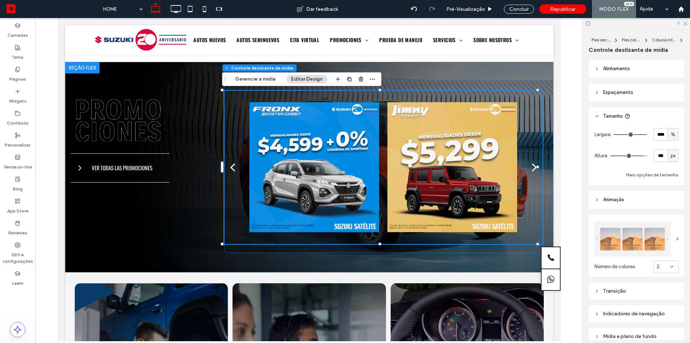
click at [579, 120] on div at bounding box center [309, 179] width 548 height 323
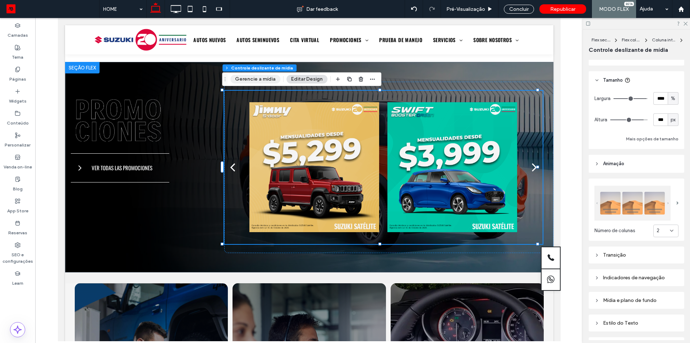
click at [254, 82] on button "Gerencie a mídia" at bounding box center [255, 79] width 50 height 9
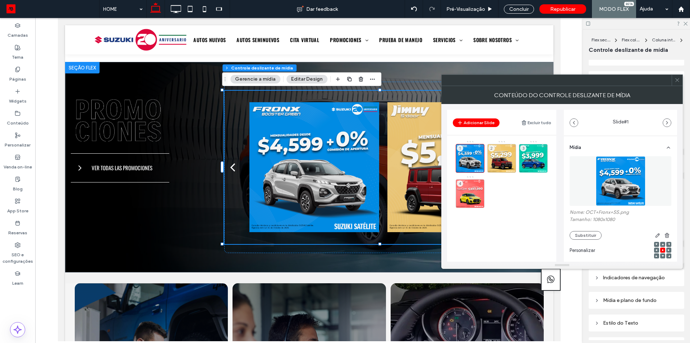
click at [680, 79] on icon at bounding box center [677, 79] width 5 height 5
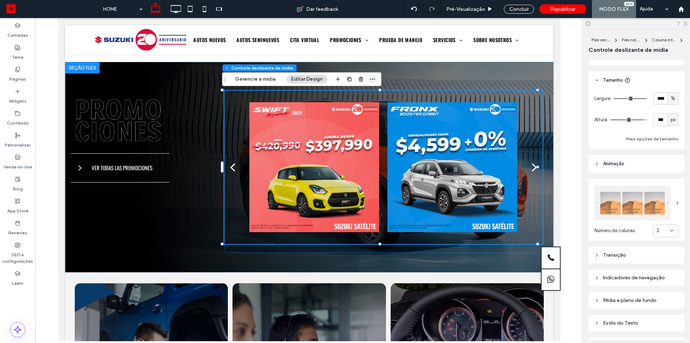
click at [368, 81] on span "button" at bounding box center [372, 79] width 9 height 9
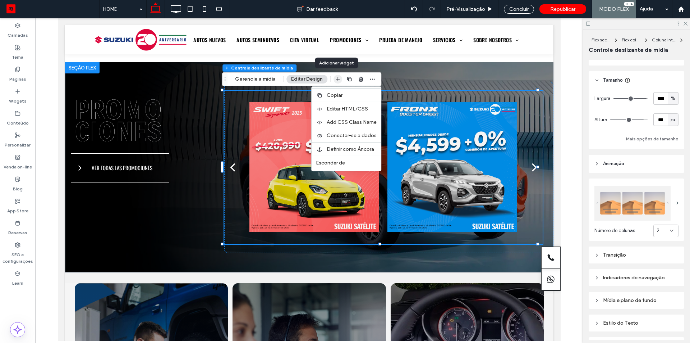
click at [336, 78] on icon "button" at bounding box center [338, 79] width 6 height 6
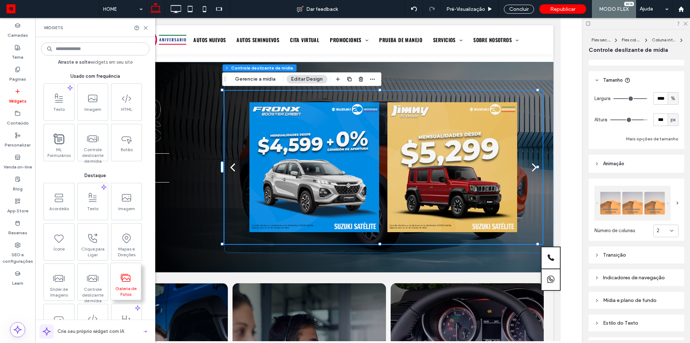
click at [127, 286] on span "Galeria de Fotos" at bounding box center [126, 290] width 30 height 10
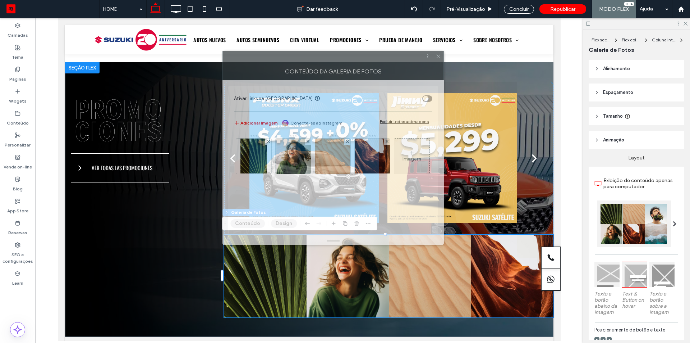
drag, startPoint x: 516, startPoint y: 83, endPoint x: 343, endPoint y: 63, distance: 174.0
click at [346, 63] on div "Conteúdo da galeria de fotos" at bounding box center [332, 71] width 221 height 18
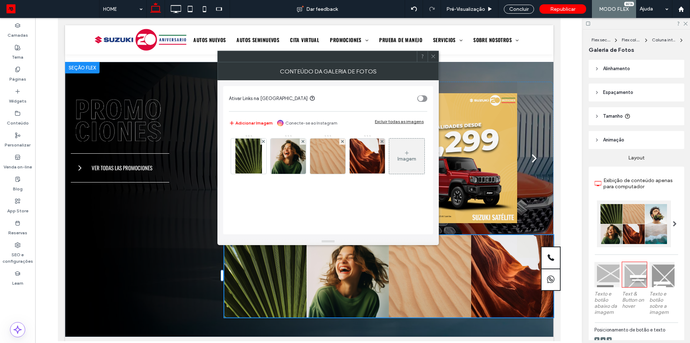
click at [627, 228] on div at bounding box center [634, 223] width 74 height 47
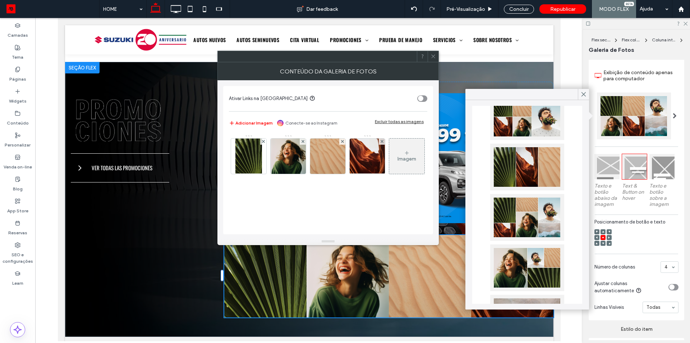
scroll to position [72, 0]
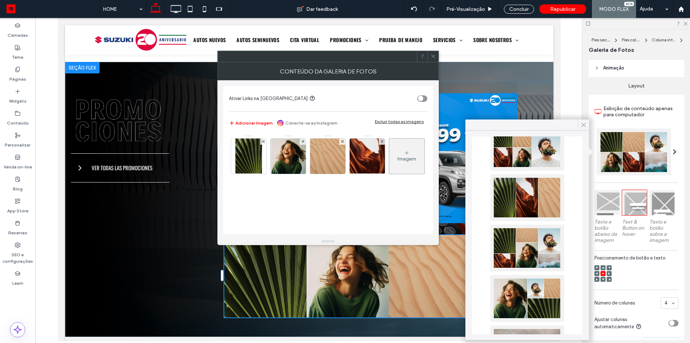
click at [583, 125] on icon at bounding box center [583, 124] width 6 height 6
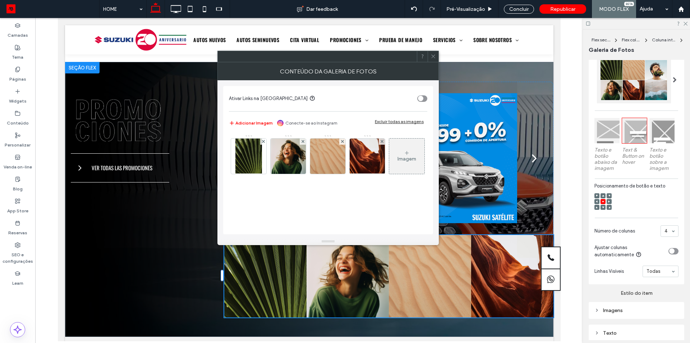
scroll to position [180, 0]
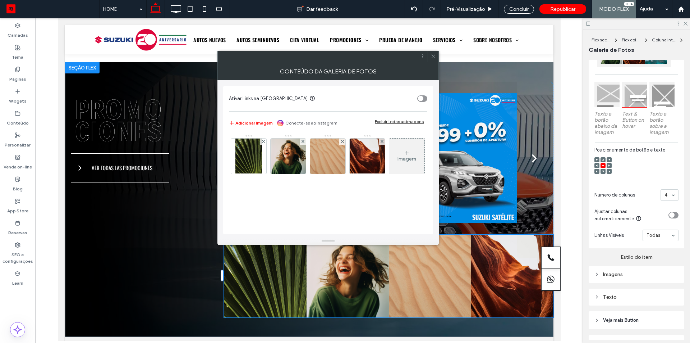
click at [619, 272] on div "Imagens" at bounding box center [636, 274] width 84 height 6
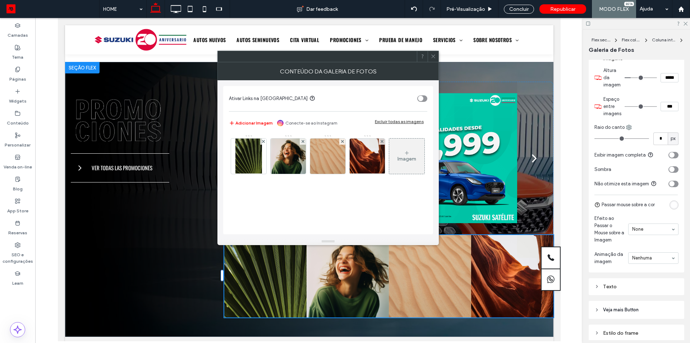
scroll to position [424, 0]
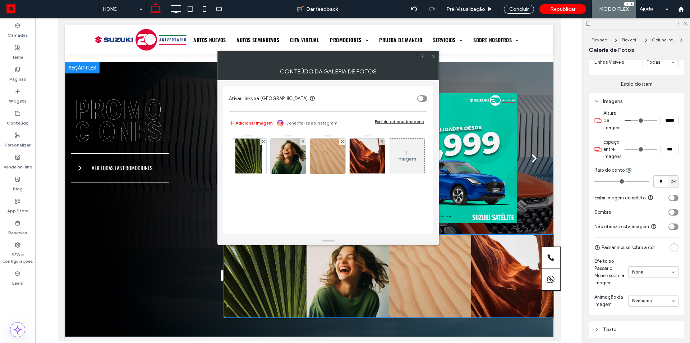
click at [610, 100] on div "Imagens" at bounding box center [636, 101] width 84 height 6
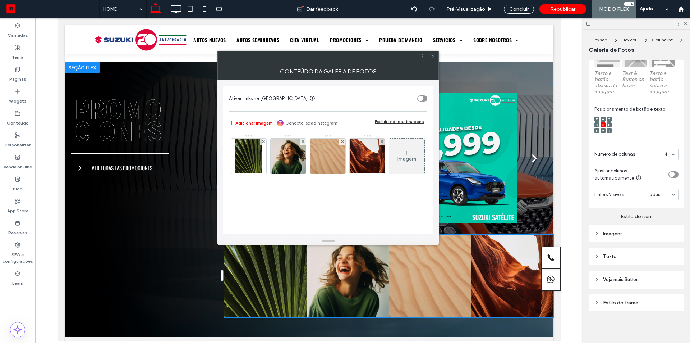
scroll to position [219, 0]
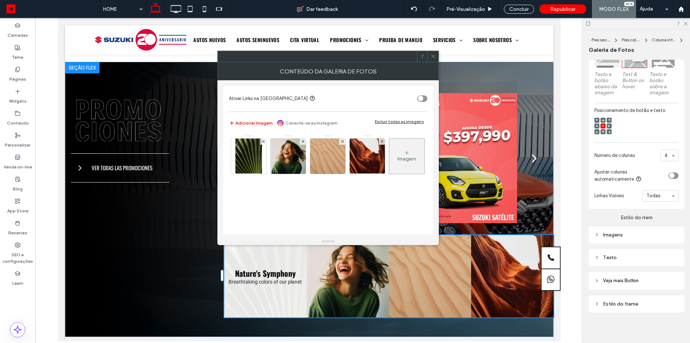
click at [611, 260] on div "Texto" at bounding box center [636, 257] width 84 height 10
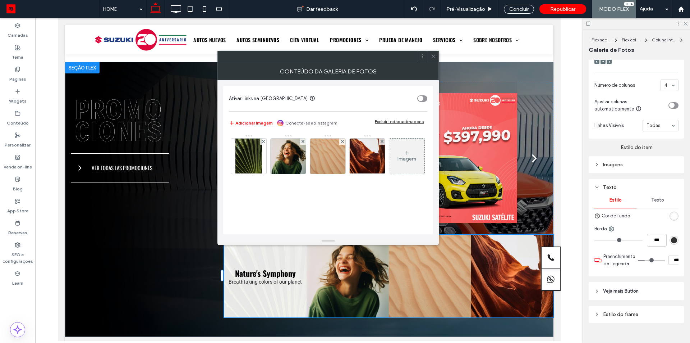
scroll to position [302, 0]
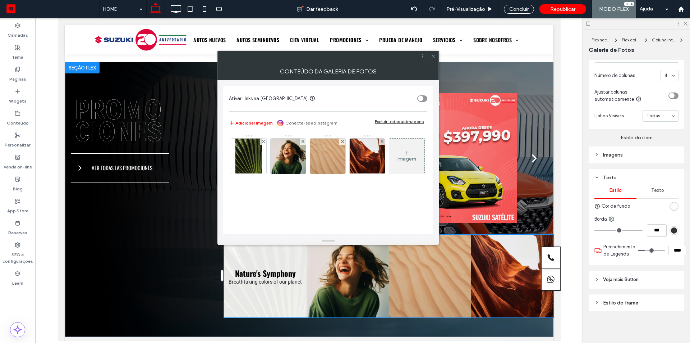
click at [612, 176] on div "Texto" at bounding box center [636, 177] width 84 height 6
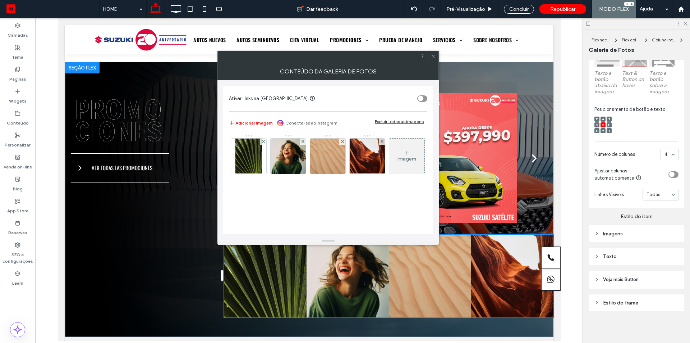
scroll to position [219, 0]
click at [613, 280] on span "Veja mais Button" at bounding box center [621, 280] width 36 height 7
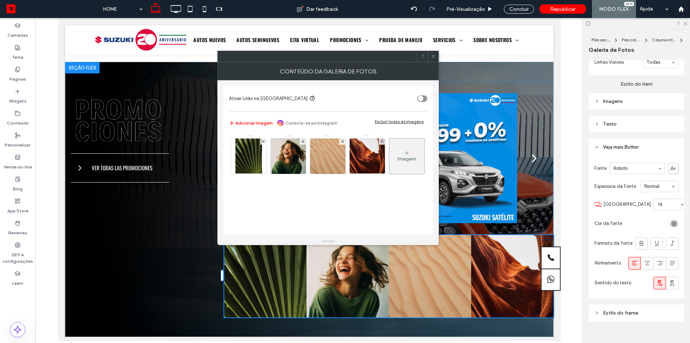
scroll to position [353, 0]
click at [613, 146] on span "Veja mais Button" at bounding box center [621, 146] width 36 height 7
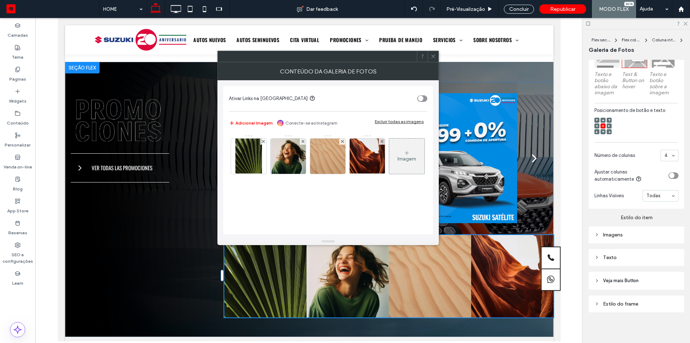
scroll to position [219, 0]
click at [610, 303] on div "Estilo do frame" at bounding box center [636, 303] width 84 height 6
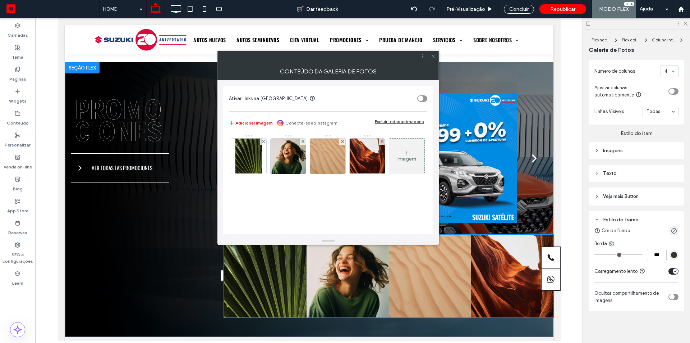
scroll to position [302, 0]
click at [620, 197] on span "Veja mais Button" at bounding box center [621, 197] width 36 height 7
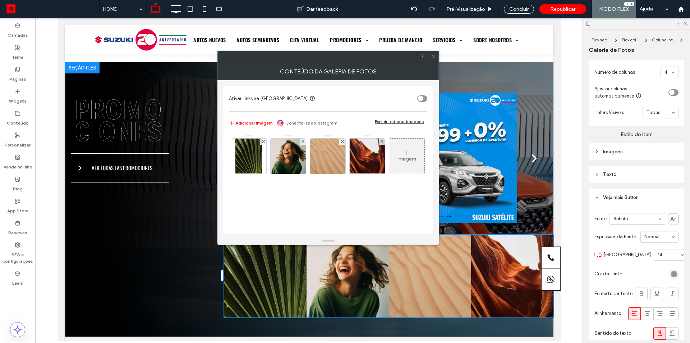
scroll to position [353, 0]
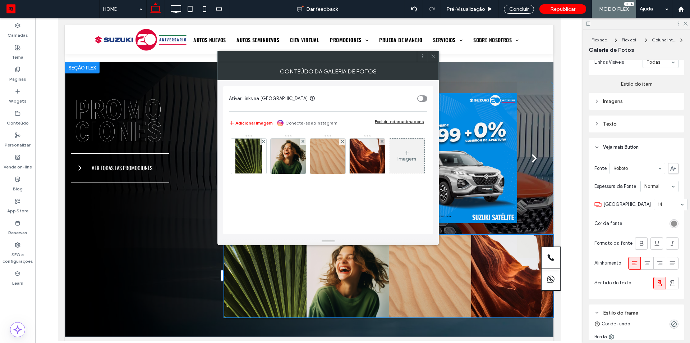
click at [431, 60] on span at bounding box center [433, 56] width 5 height 11
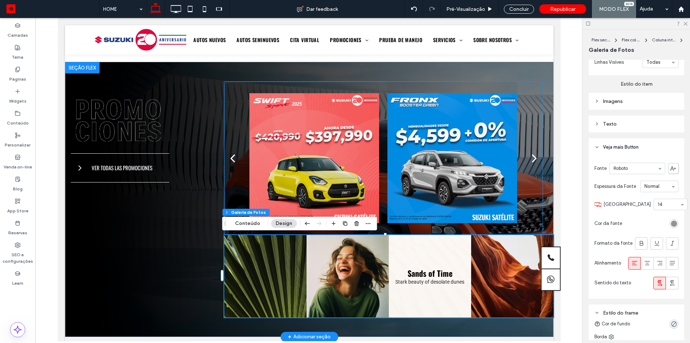
click at [405, 254] on link at bounding box center [430, 276] width 82 height 82
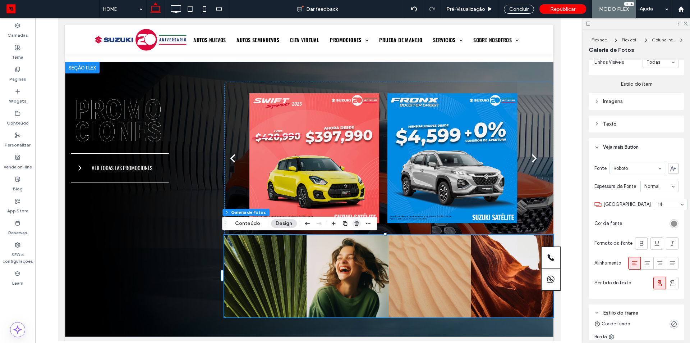
click at [357, 221] on icon "button" at bounding box center [357, 223] width 6 height 6
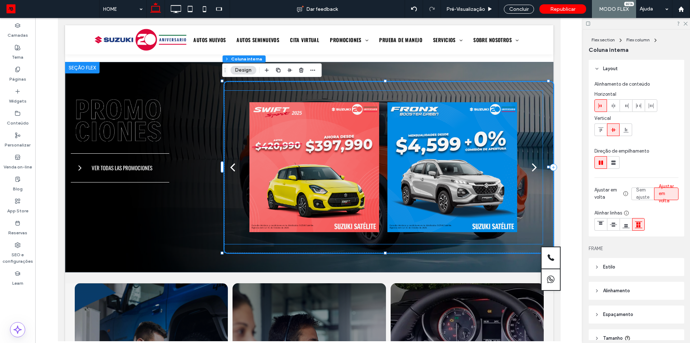
type input "**"
